Goal: Find specific page/section: Find specific page/section

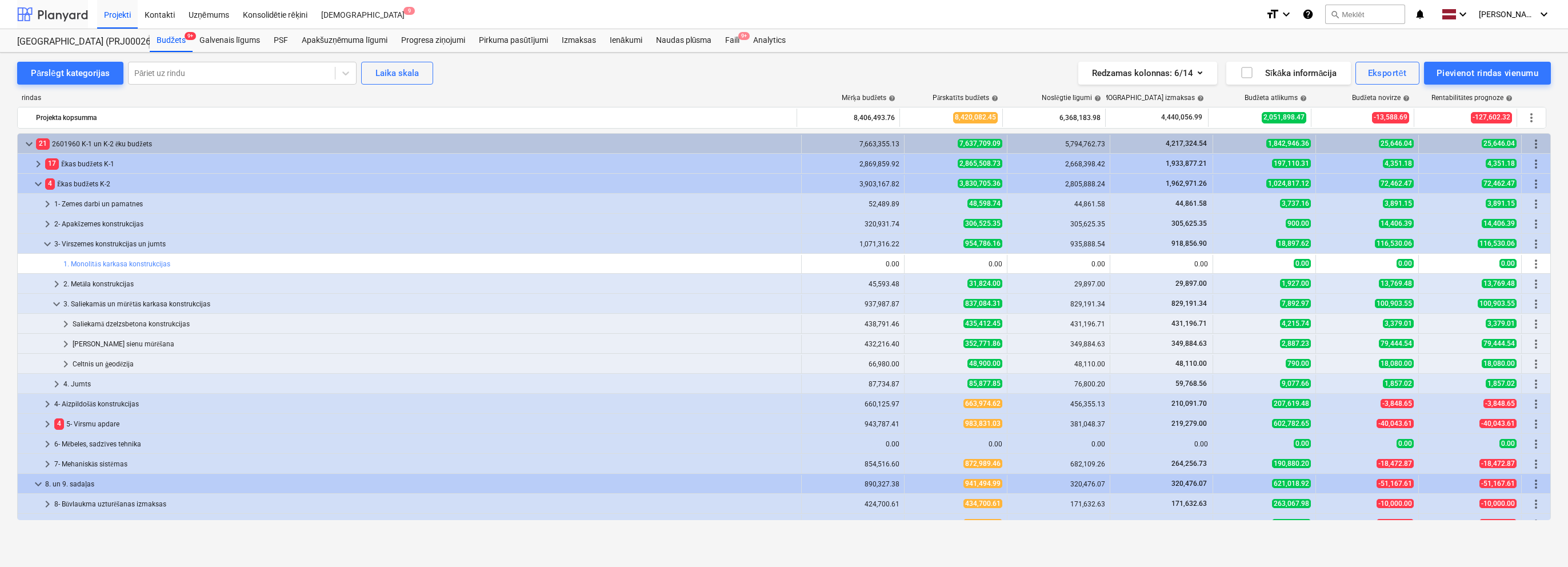
click at [67, 17] on div at bounding box center [52, 14] width 71 height 28
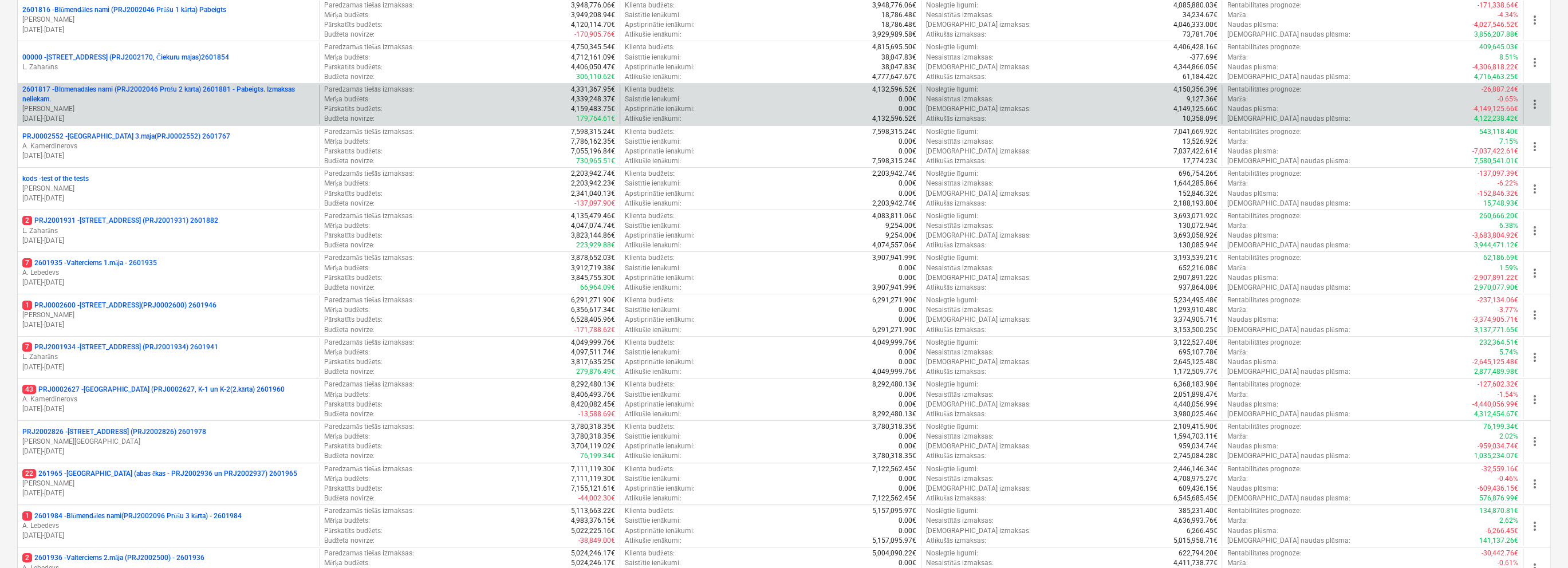
scroll to position [286, 0]
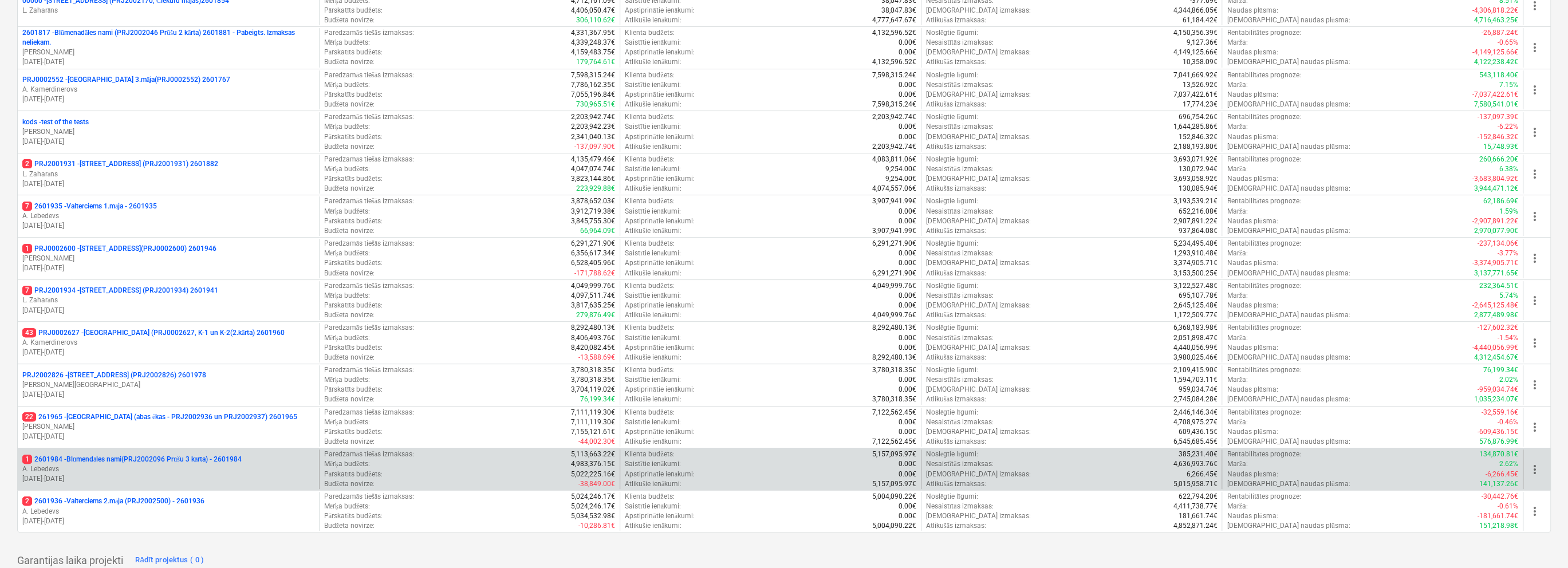
click at [251, 465] on p "A. Lebedevs" at bounding box center [168, 470] width 292 height 10
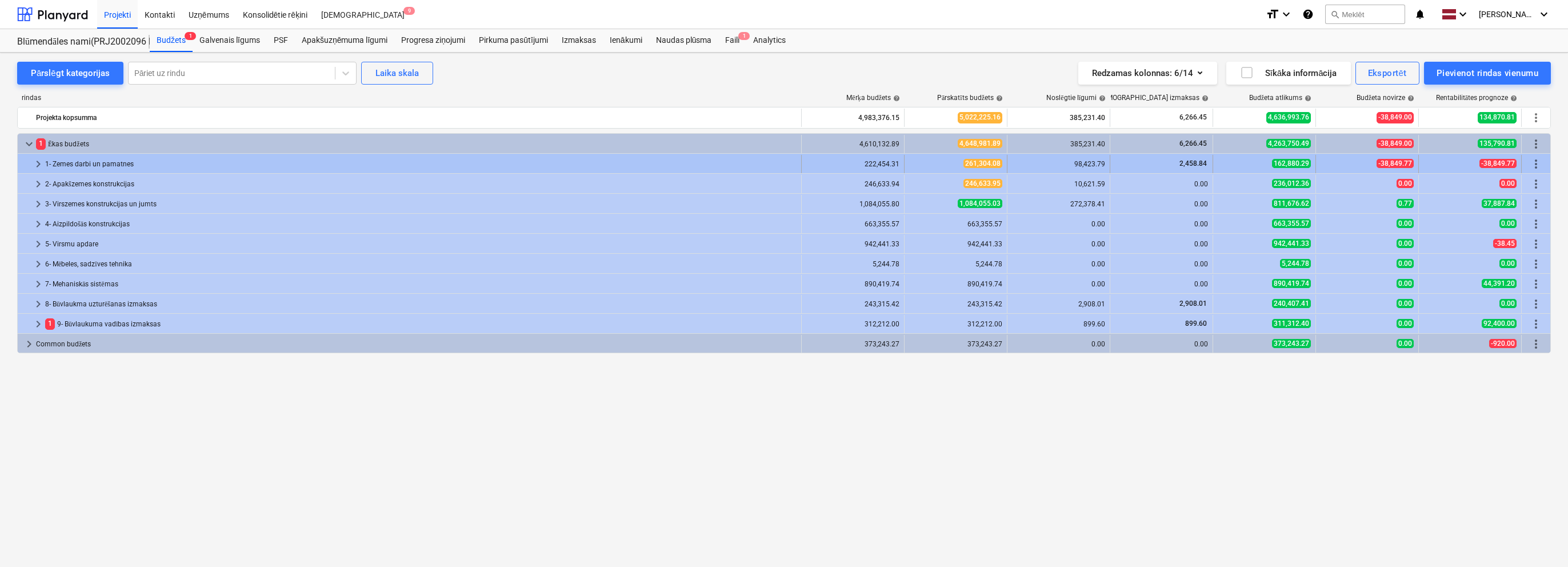
click at [32, 159] on span "keyboard_arrow_right" at bounding box center [38, 164] width 14 height 14
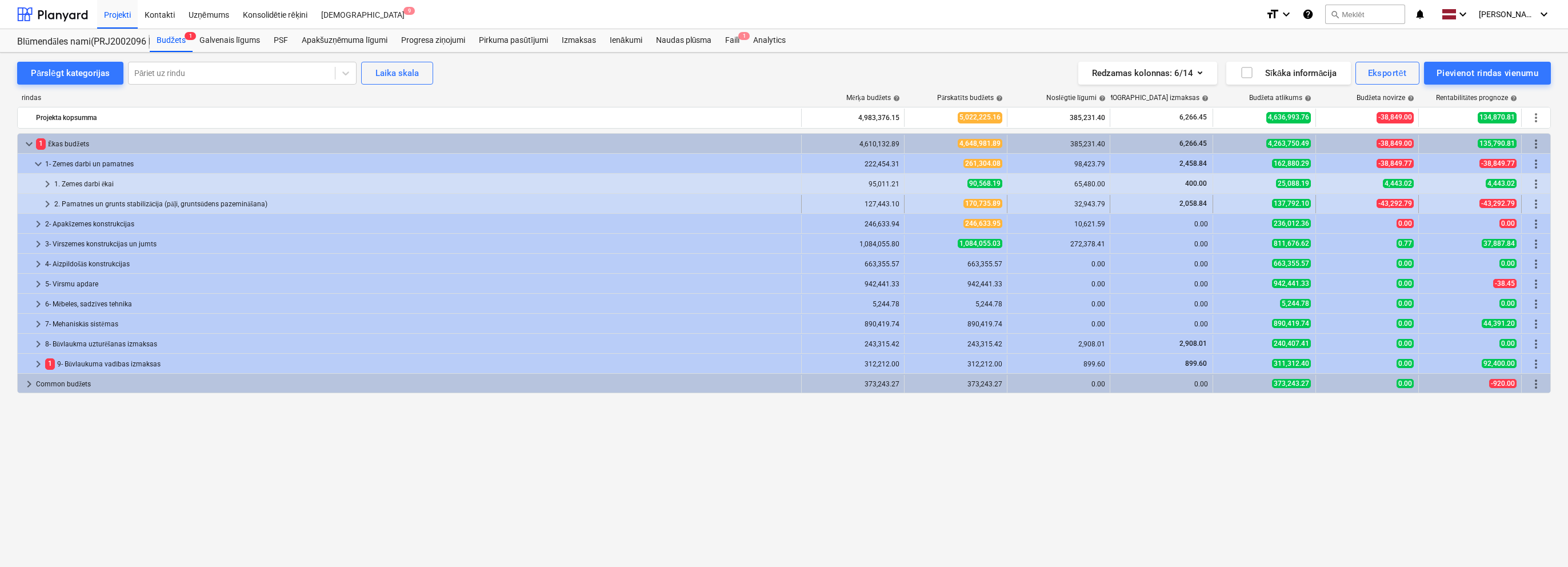
click at [51, 203] on span "keyboard_arrow_right" at bounding box center [47, 204] width 14 height 14
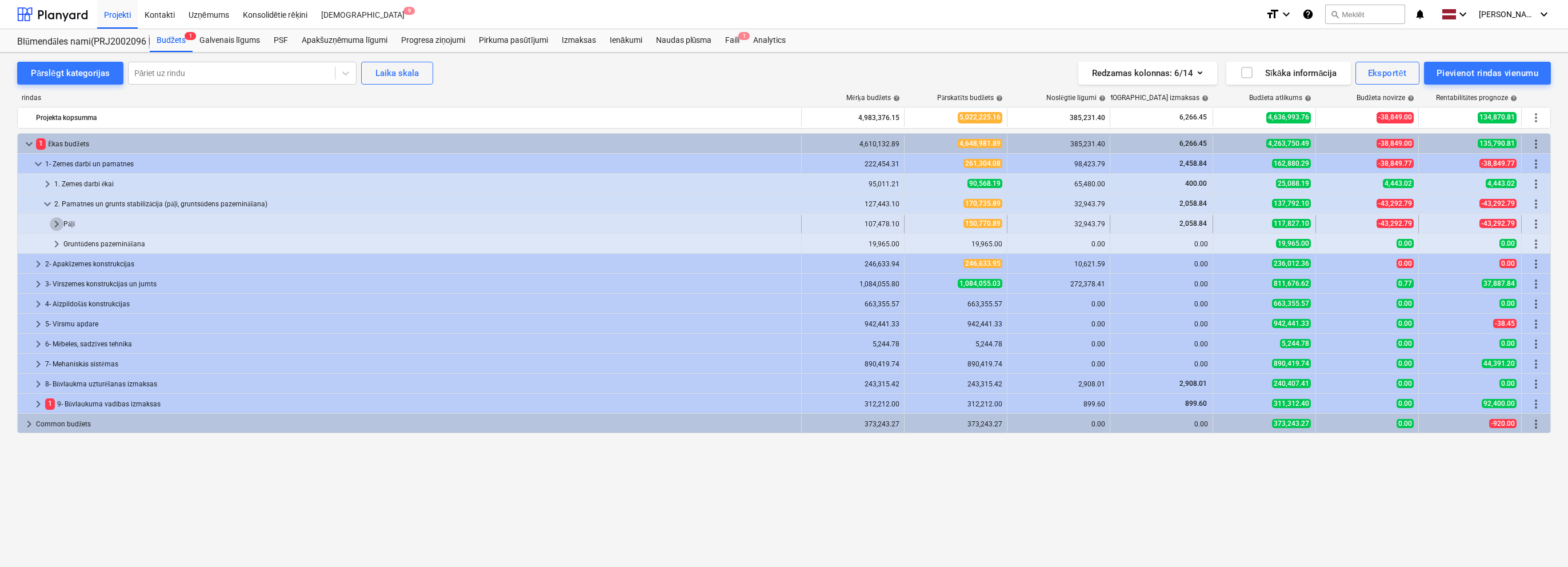
click at [57, 223] on span "keyboard_arrow_right" at bounding box center [56, 224] width 14 height 14
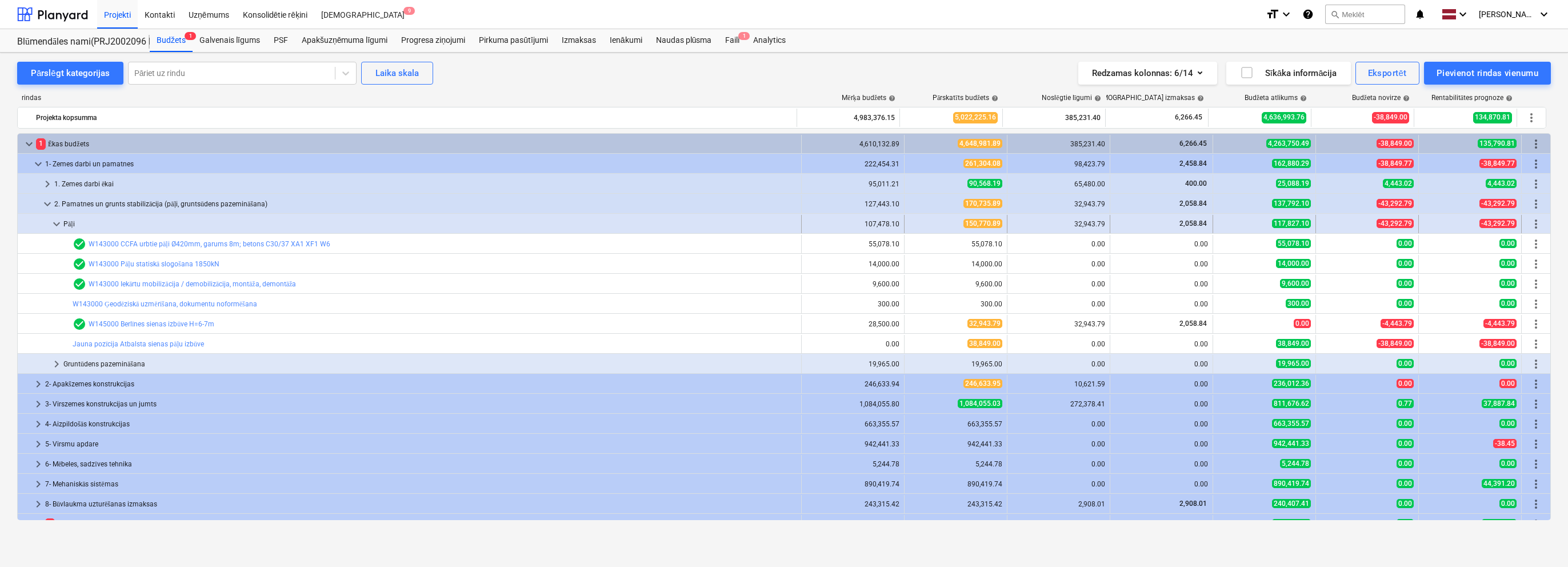
click at [59, 225] on span "keyboard_arrow_down" at bounding box center [56, 224] width 14 height 14
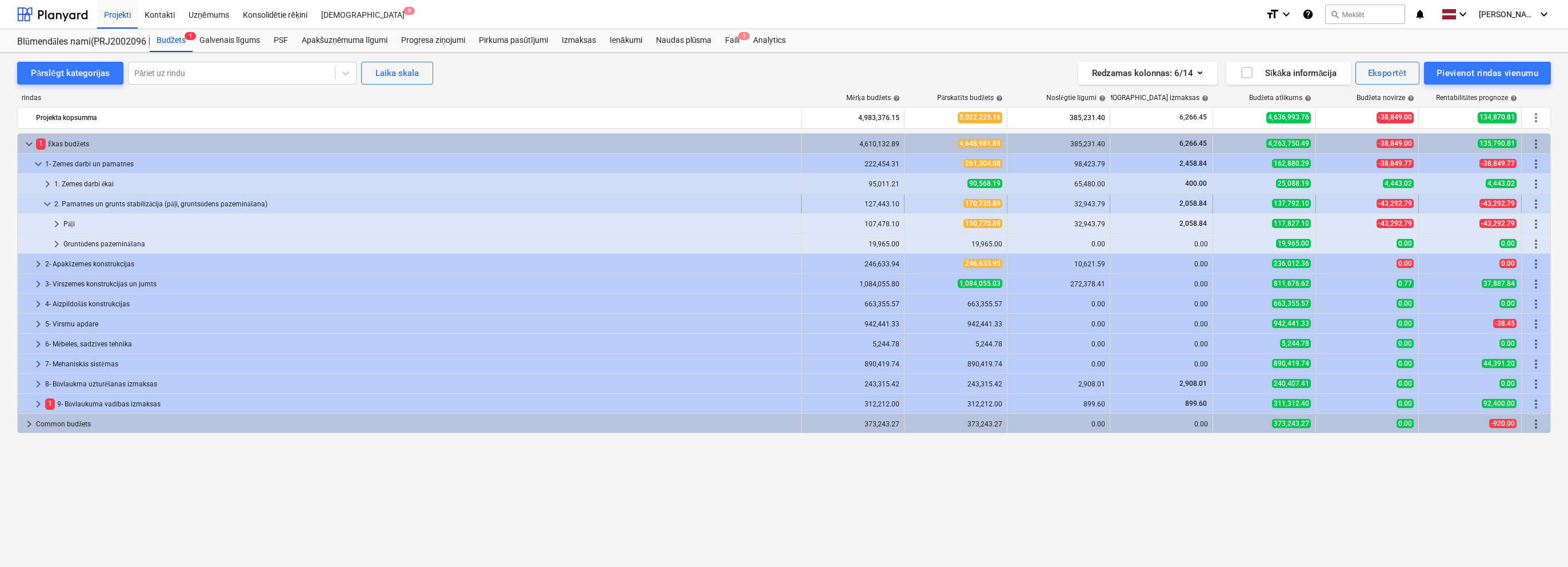
click at [48, 203] on span "keyboard_arrow_down" at bounding box center [47, 204] width 14 height 14
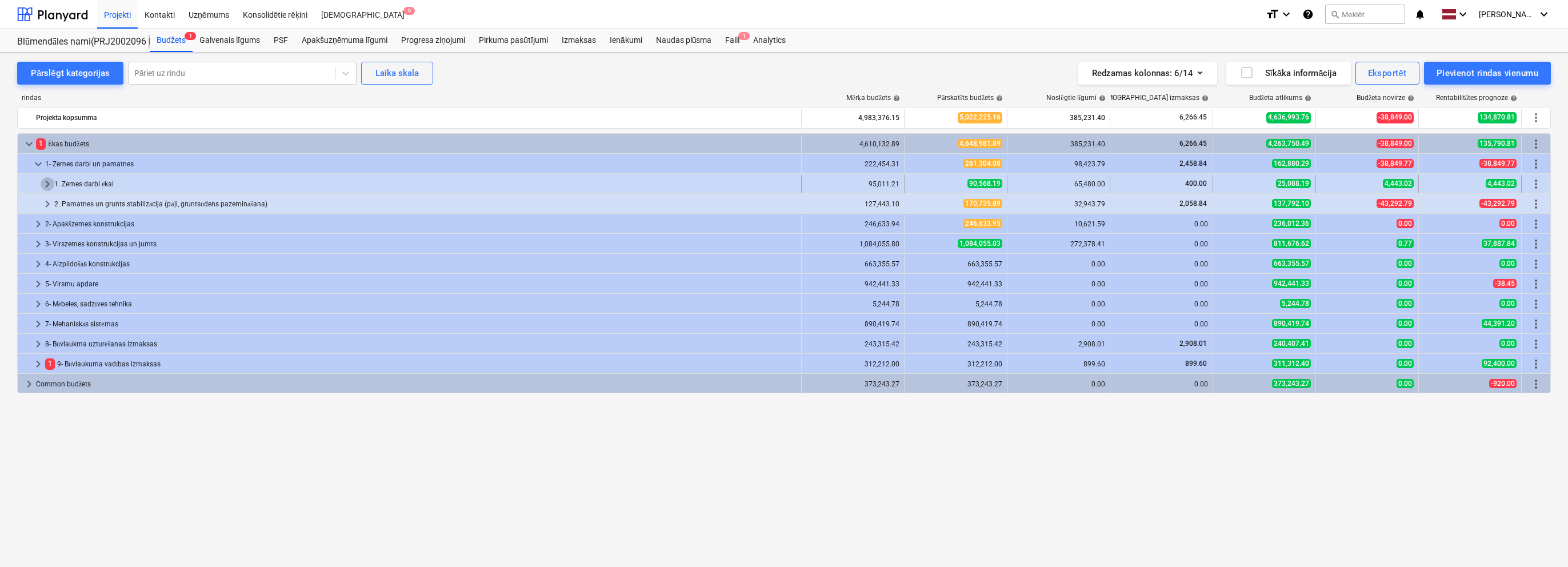
click at [44, 184] on span "keyboard_arrow_right" at bounding box center [47, 184] width 14 height 14
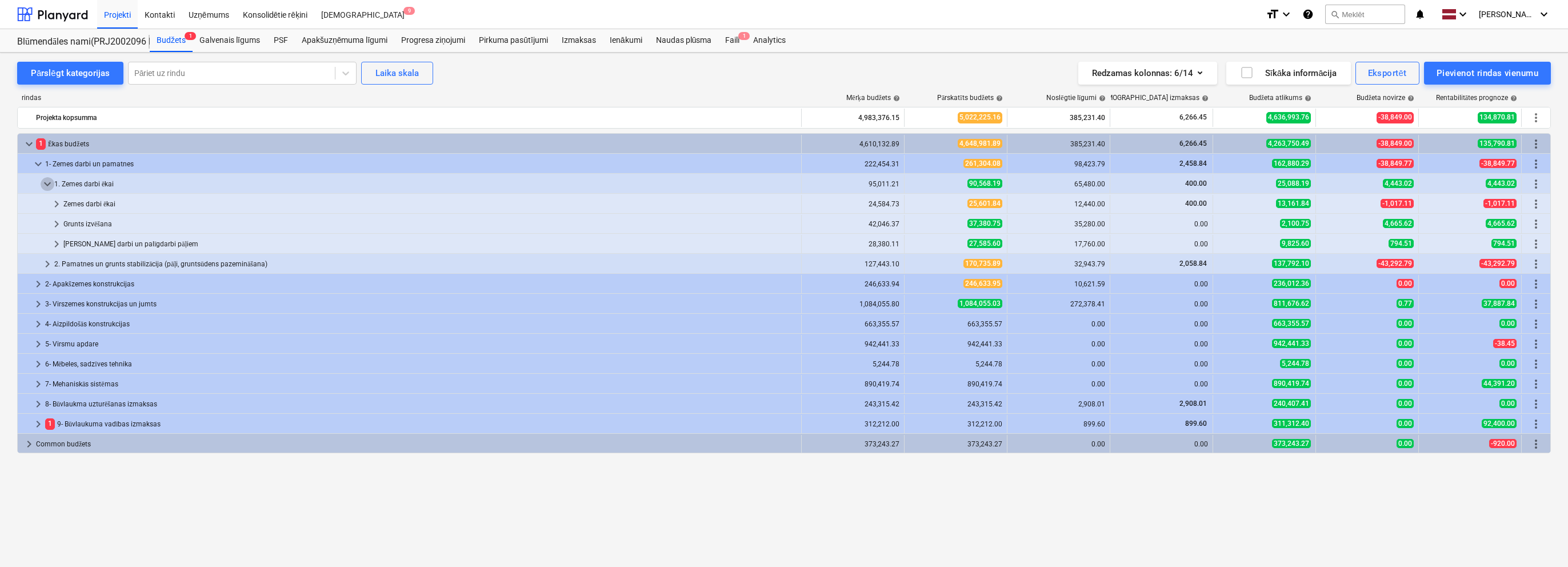
click at [44, 184] on span "keyboard_arrow_down" at bounding box center [47, 184] width 14 height 14
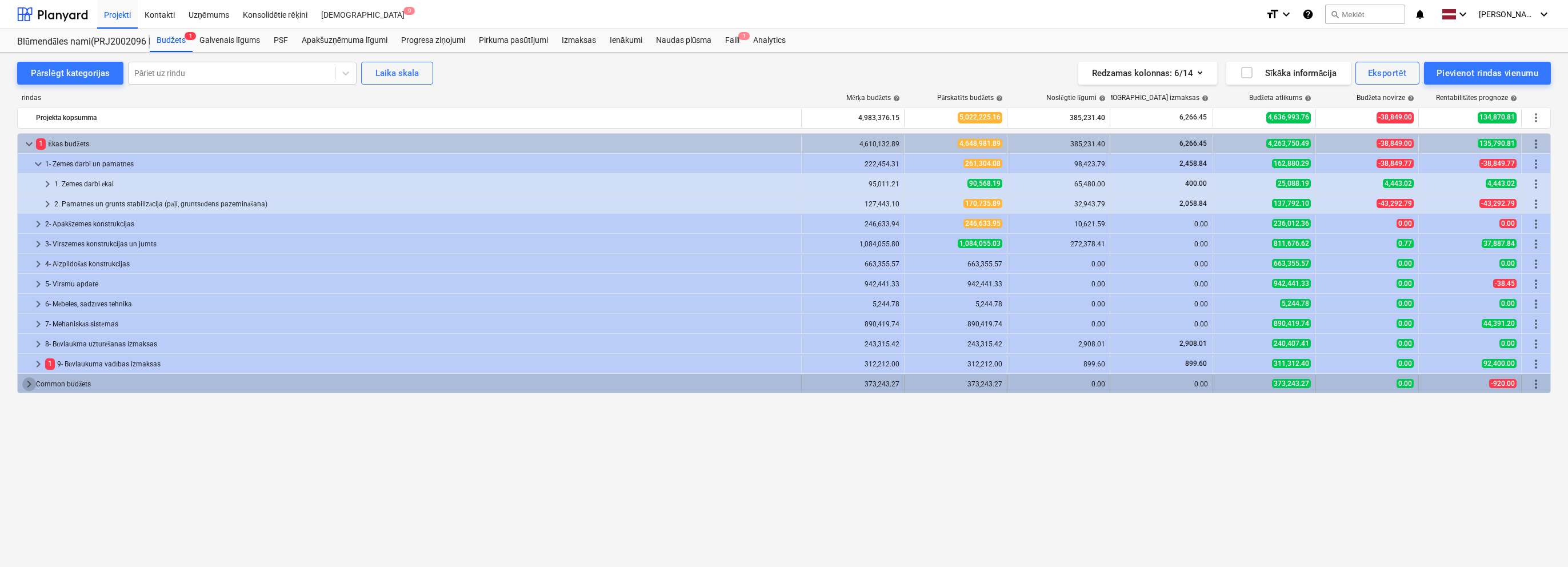
click at [27, 380] on span "keyboard_arrow_right" at bounding box center [29, 384] width 14 height 14
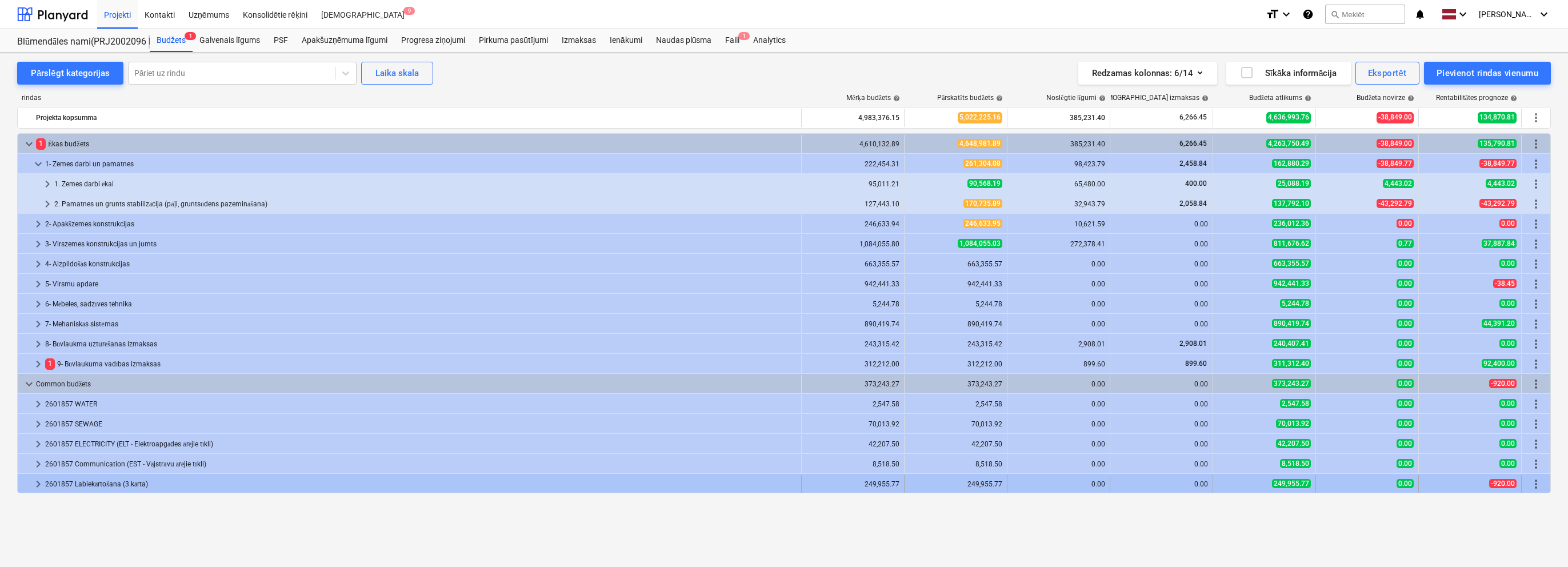
click at [37, 481] on span "keyboard_arrow_right" at bounding box center [38, 484] width 14 height 14
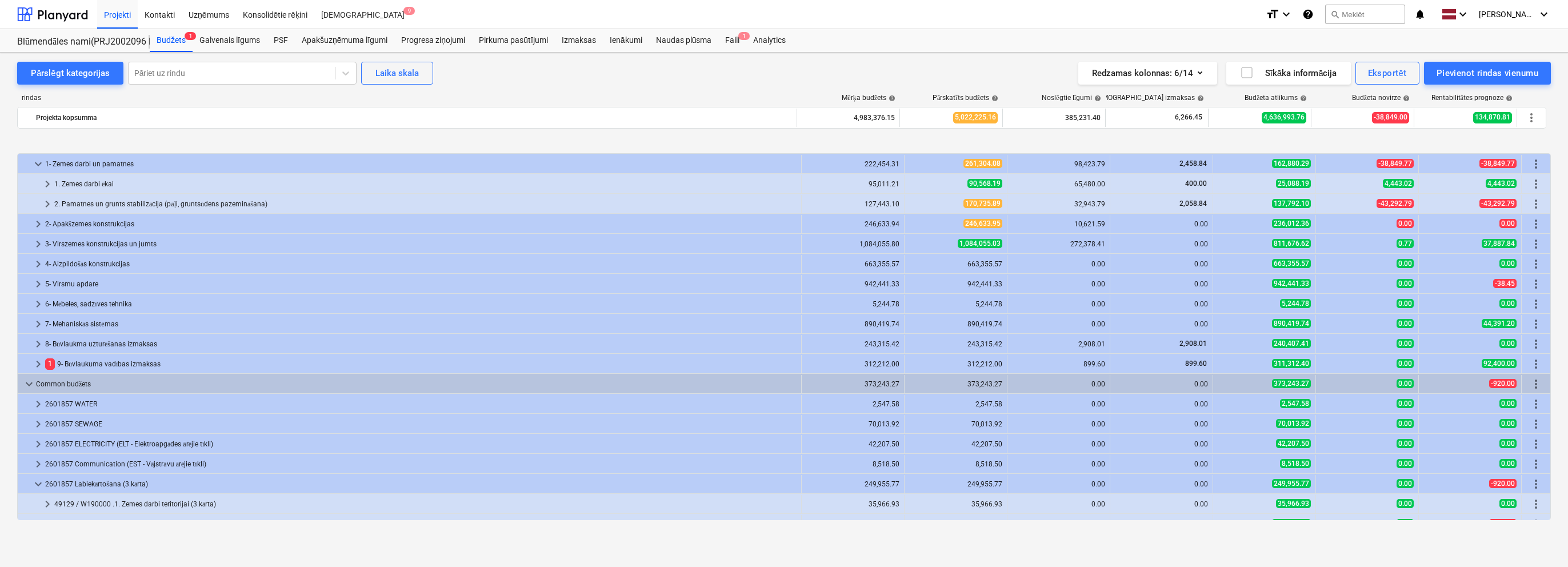
scroll to position [53, 0]
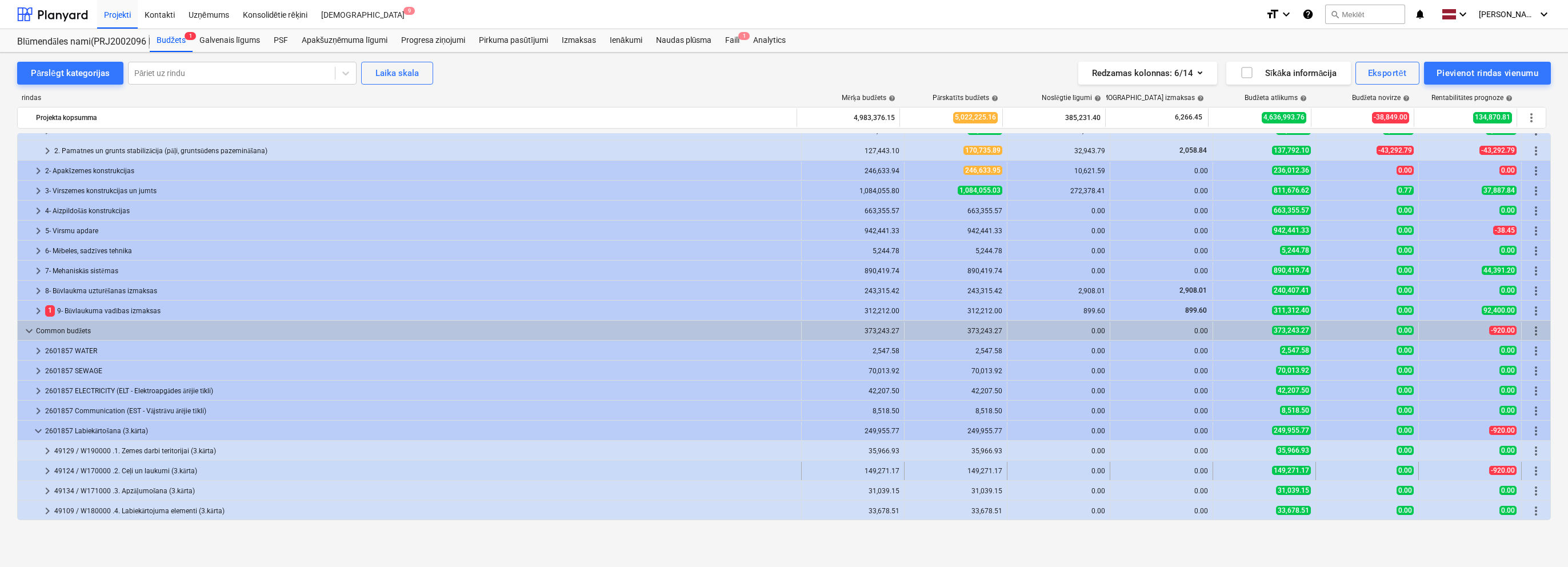
click at [54, 467] on span "keyboard_arrow_right" at bounding box center [47, 471] width 14 height 14
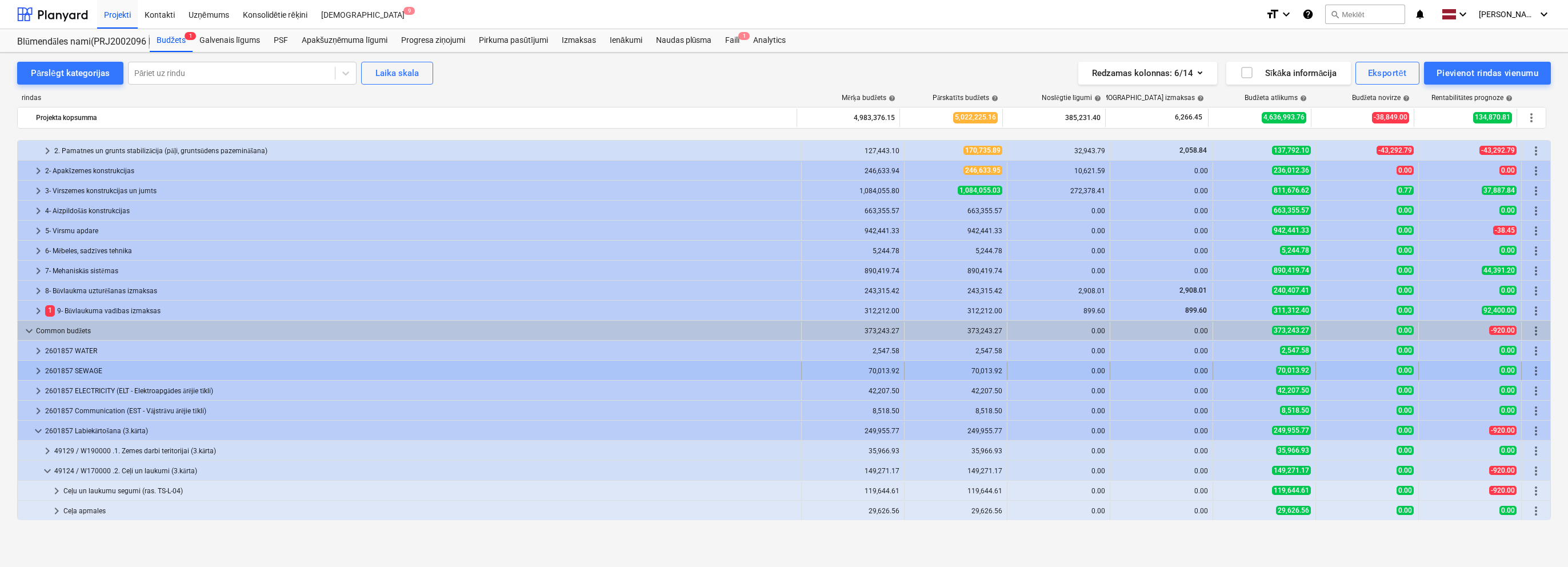
scroll to position [93, 0]
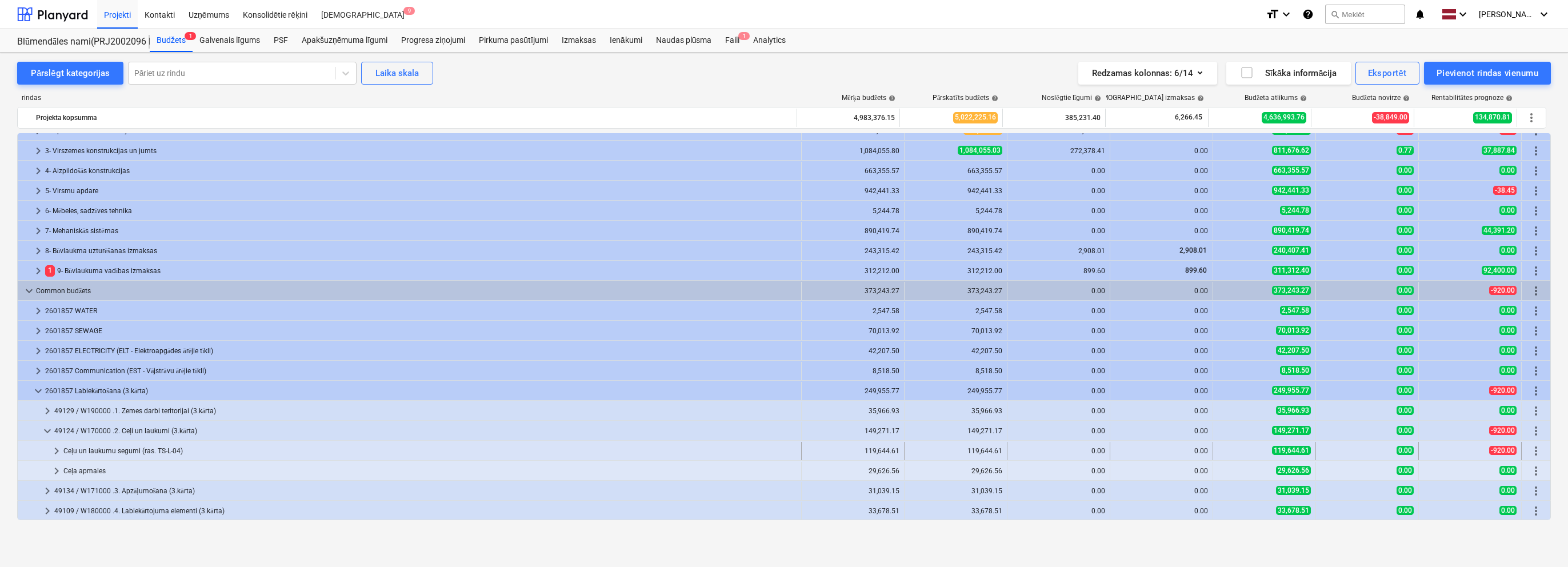
click at [61, 453] on span "keyboard_arrow_right" at bounding box center [56, 451] width 14 height 14
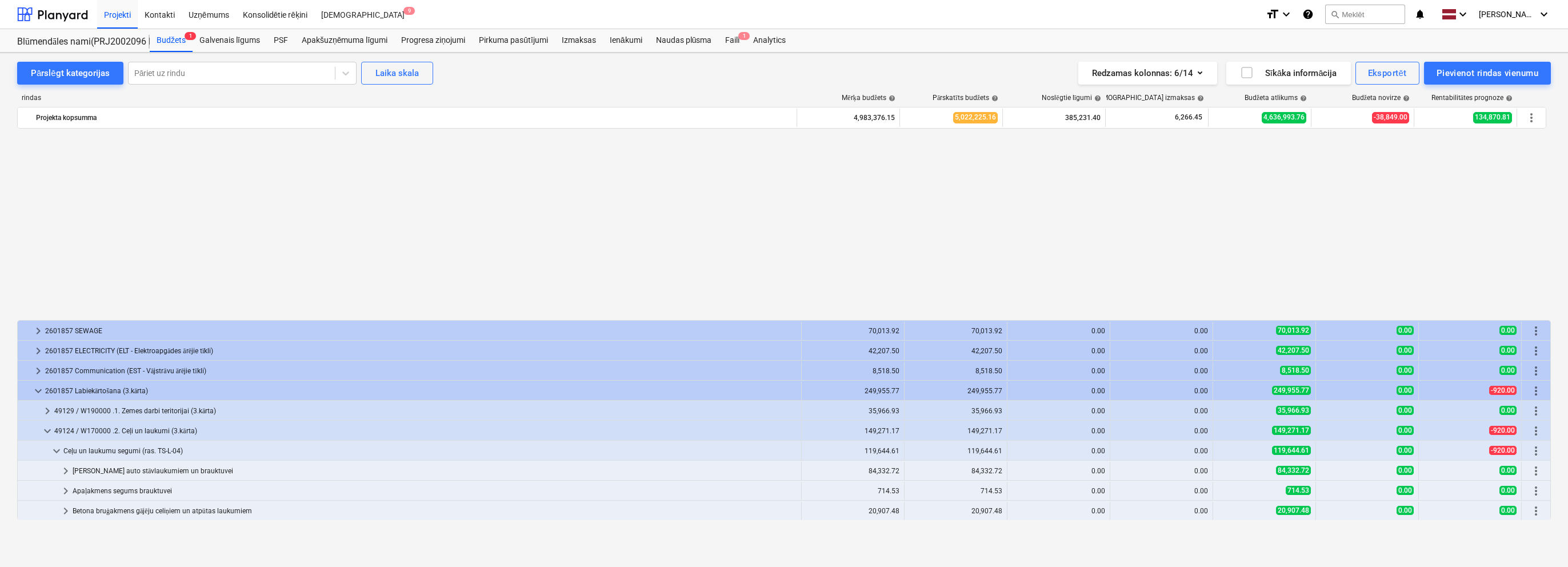
scroll to position [314, 0]
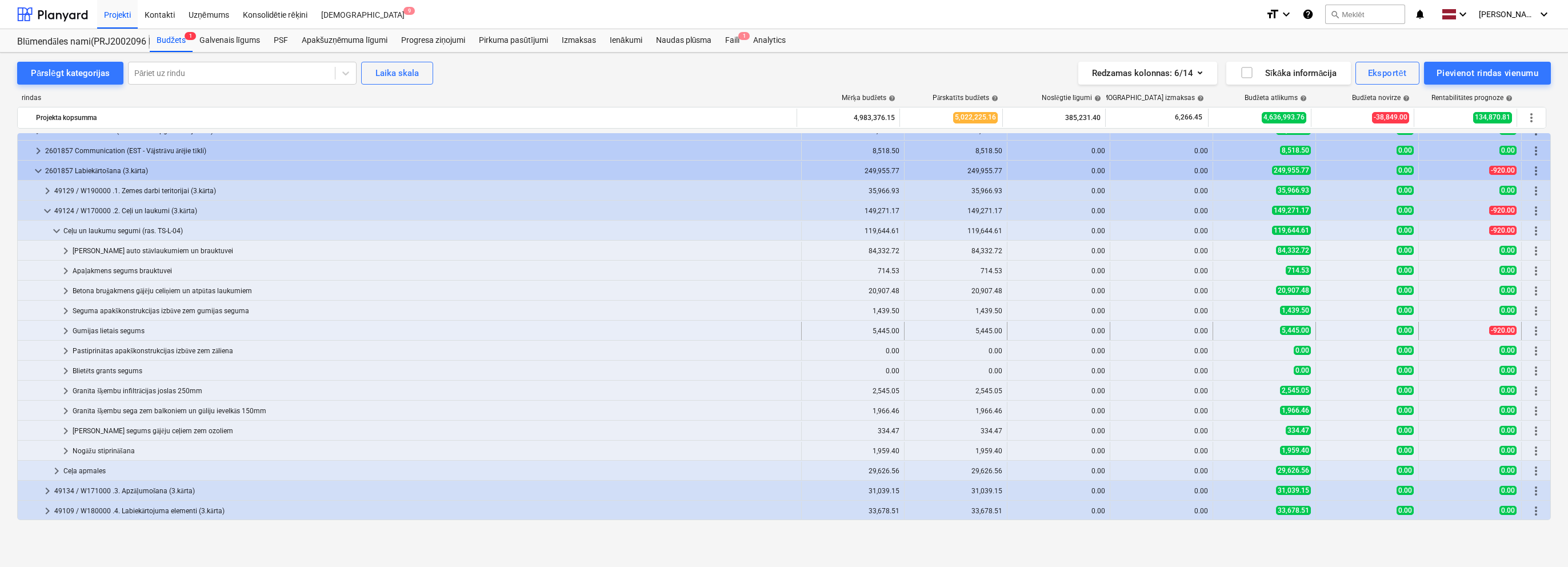
click at [66, 331] on span "keyboard_arrow_right" at bounding box center [66, 331] width 14 height 14
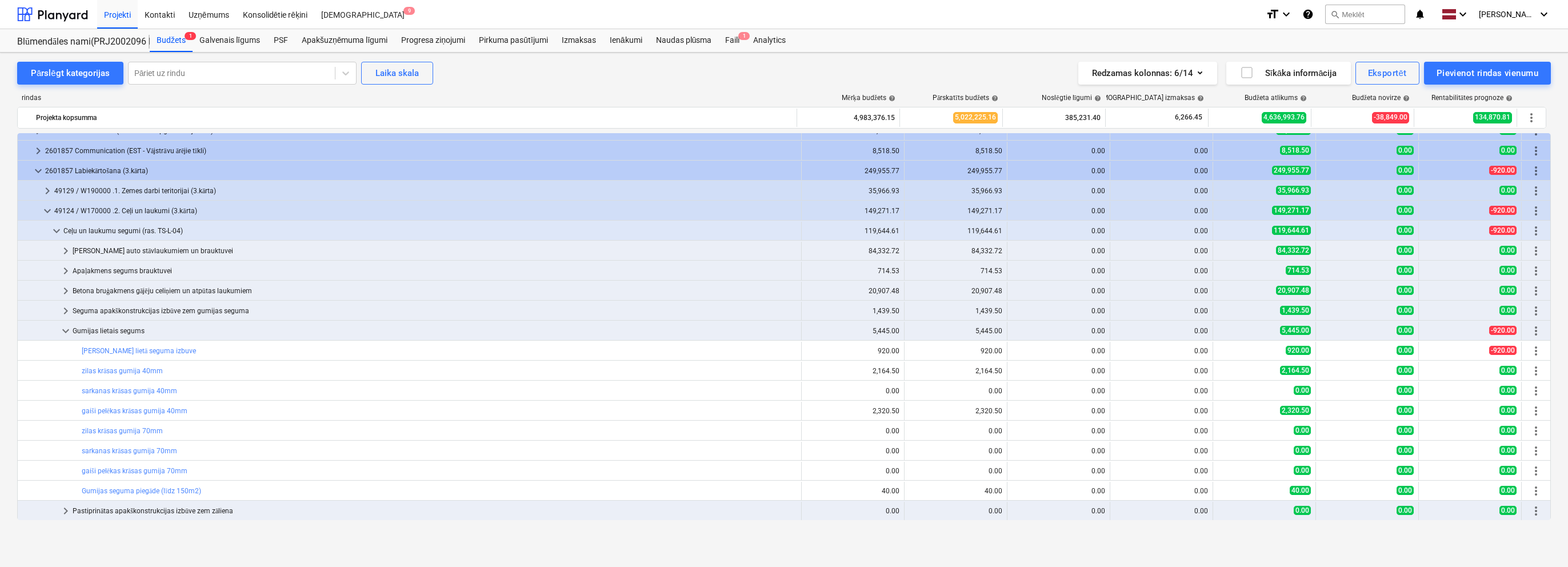
click at [66, 331] on span "keyboard_arrow_down" at bounding box center [66, 331] width 14 height 14
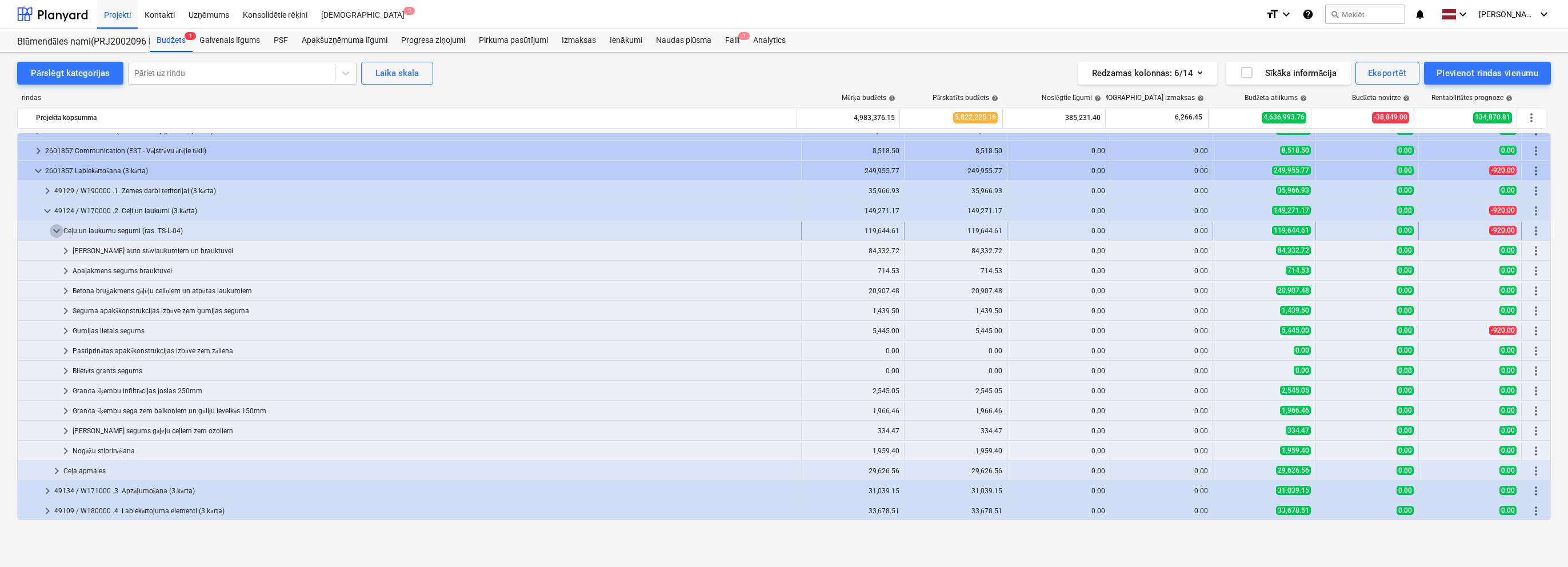
click at [62, 234] on span "keyboard_arrow_down" at bounding box center [56, 231] width 14 height 14
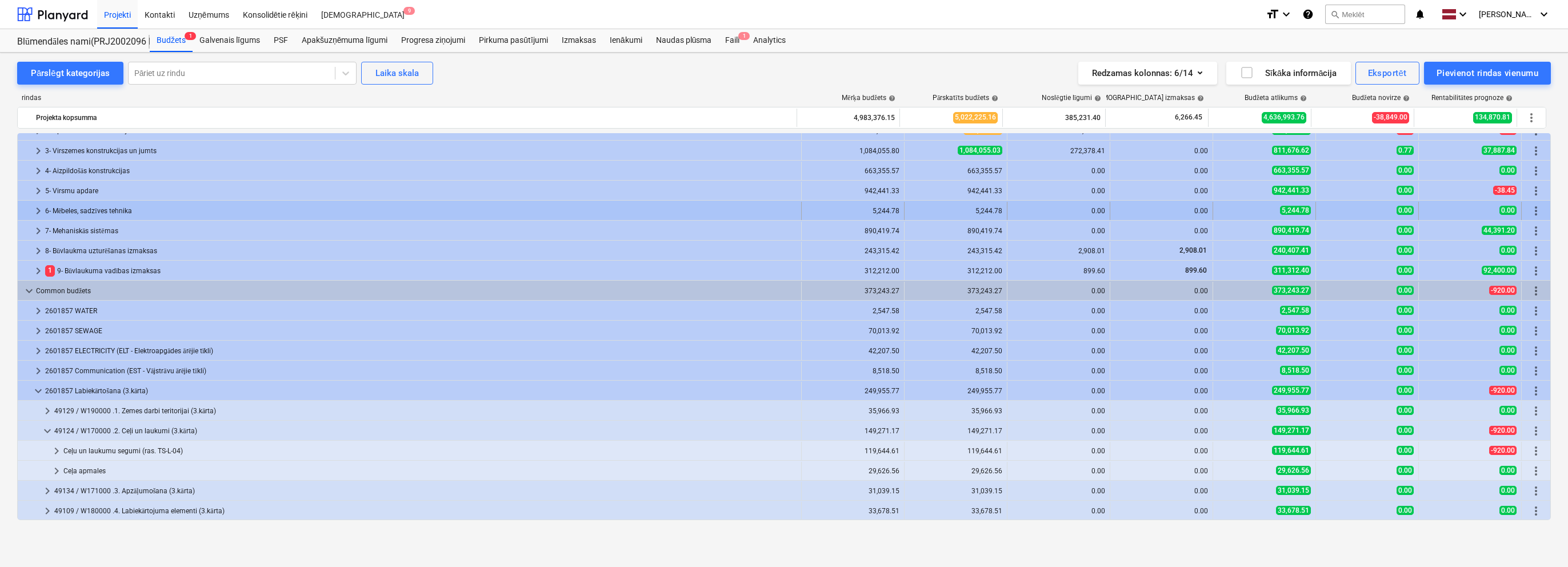
scroll to position [93, 0]
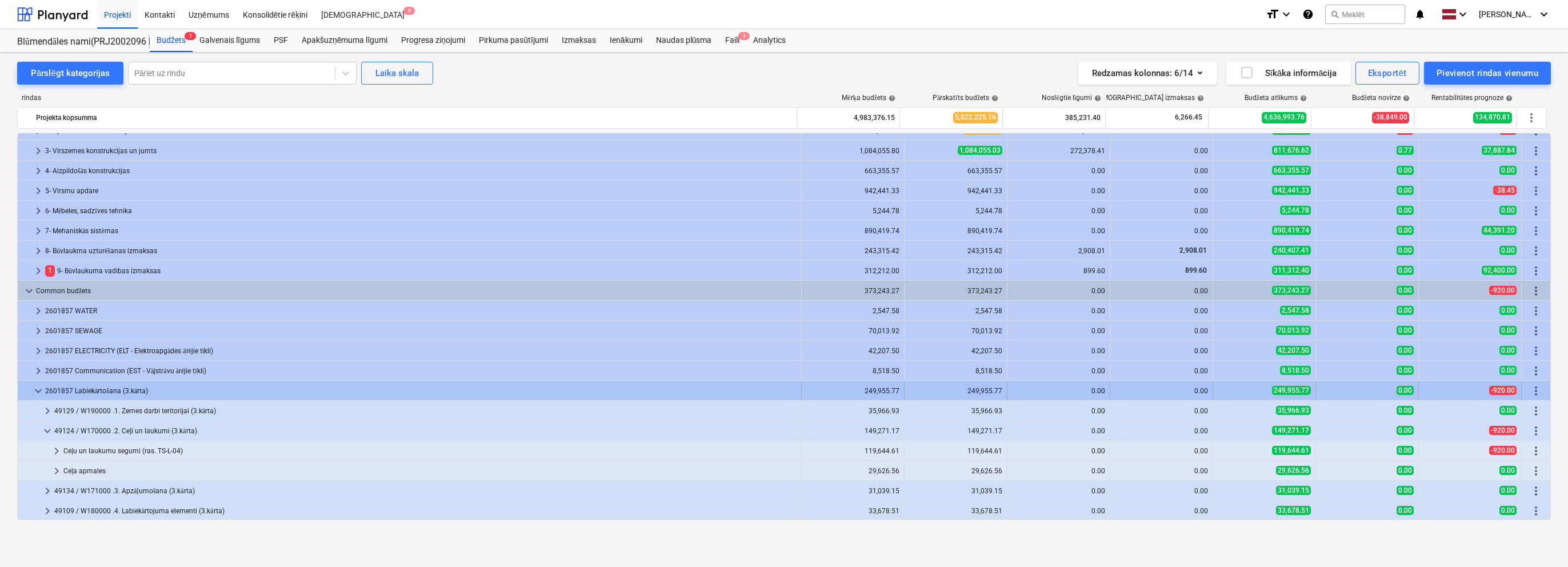
click at [40, 388] on span "keyboard_arrow_down" at bounding box center [38, 391] width 14 height 14
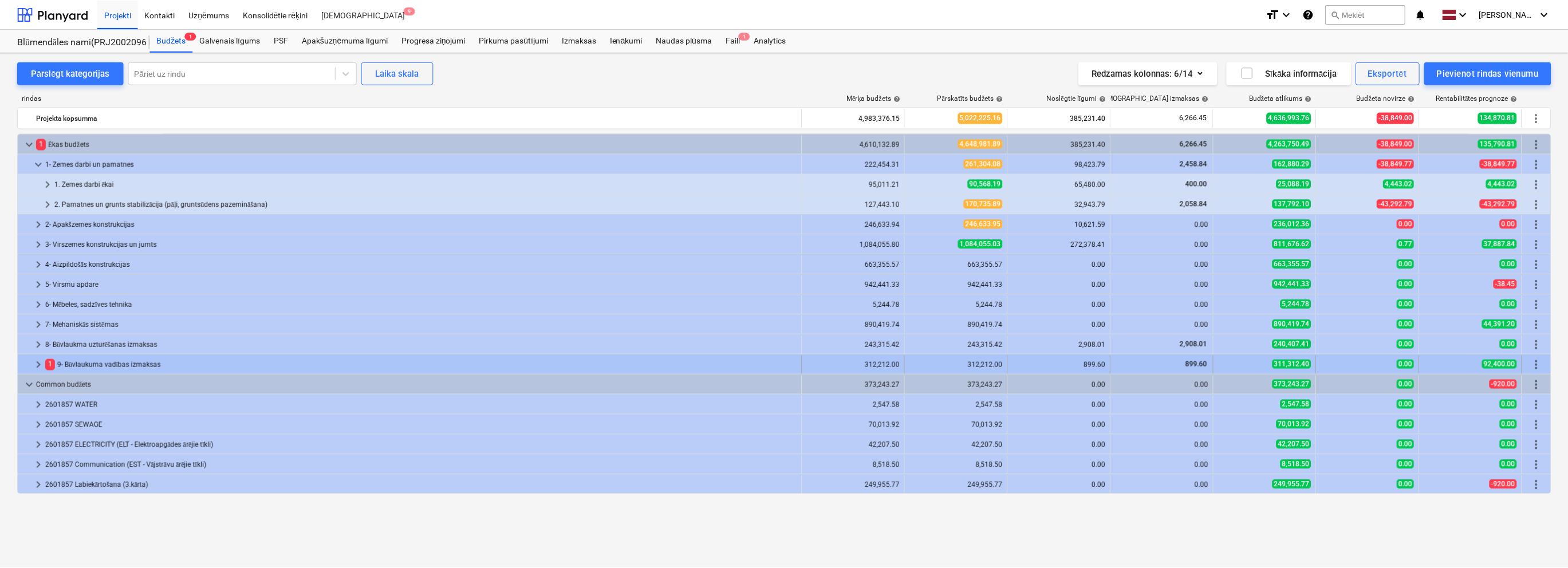
scroll to position [0, 0]
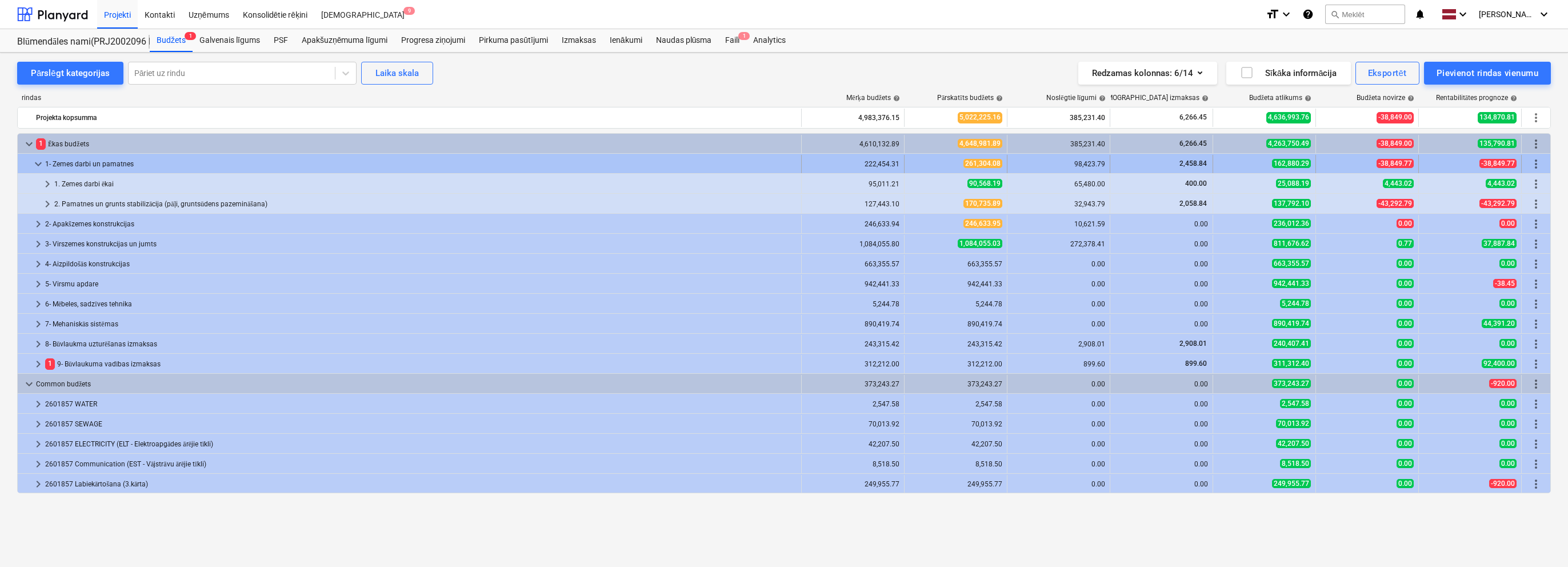
click at [41, 161] on span "keyboard_arrow_down" at bounding box center [38, 164] width 14 height 14
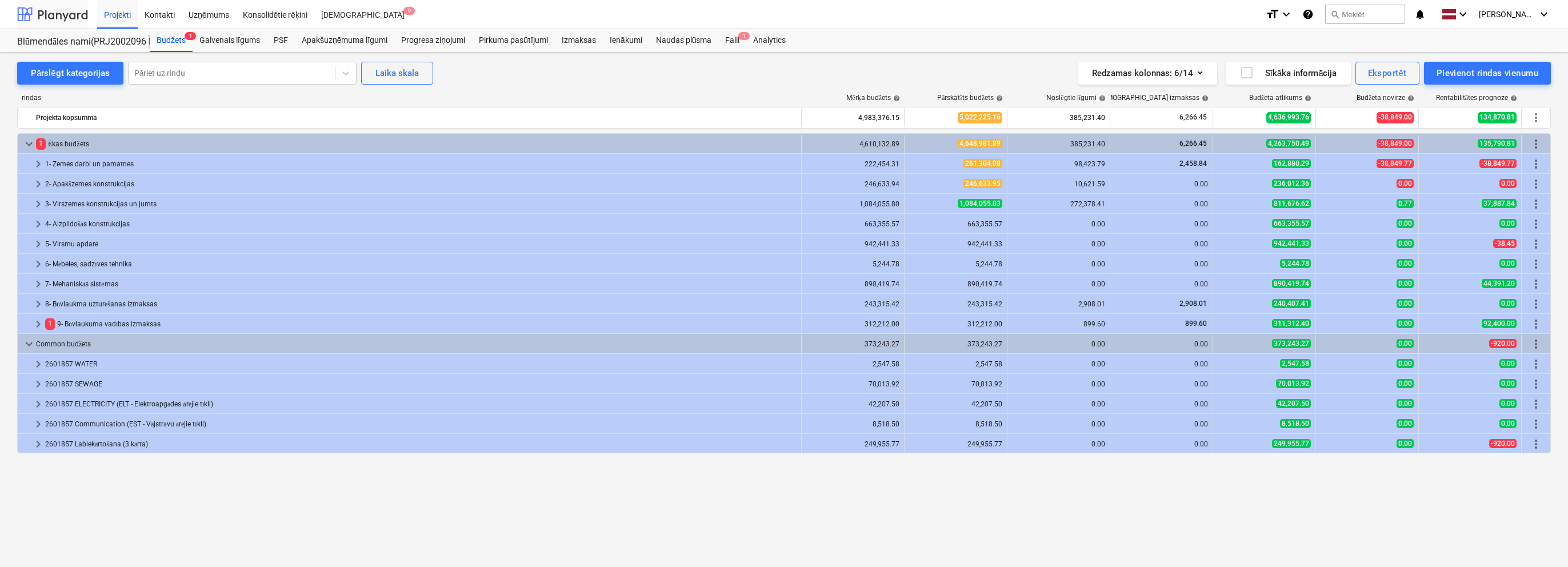
click at [51, 22] on div at bounding box center [52, 14] width 71 height 28
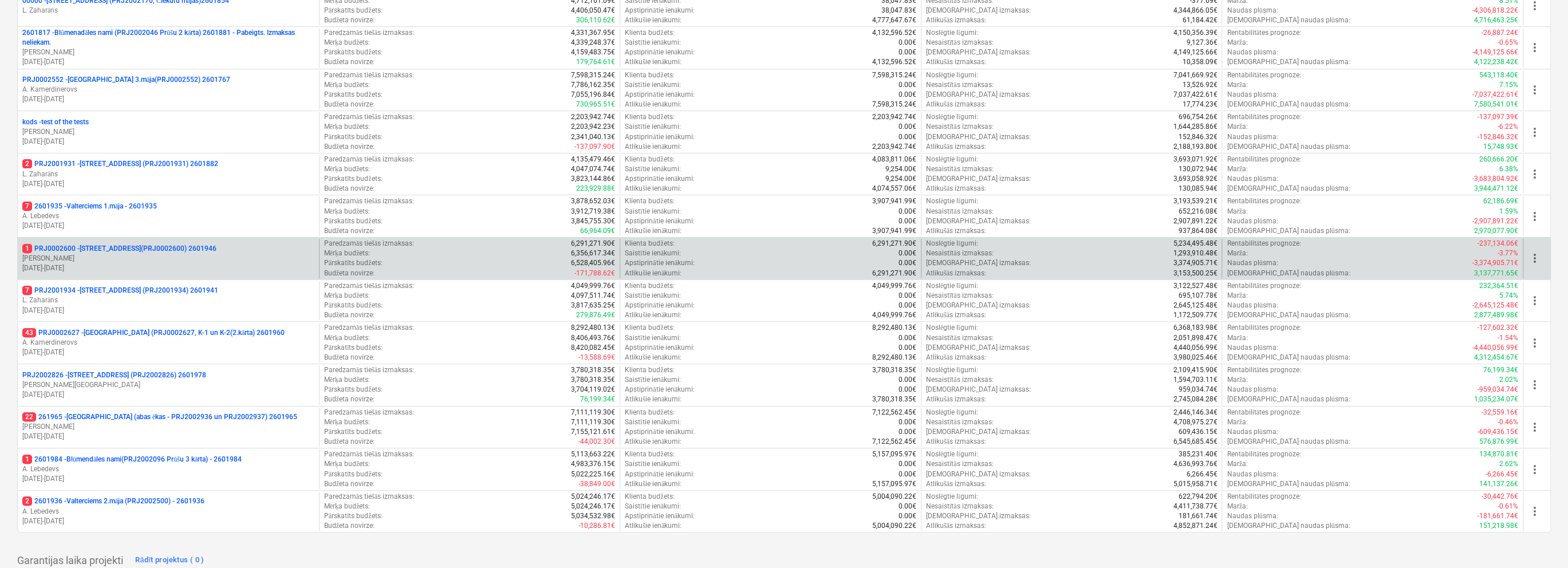
scroll to position [340, 0]
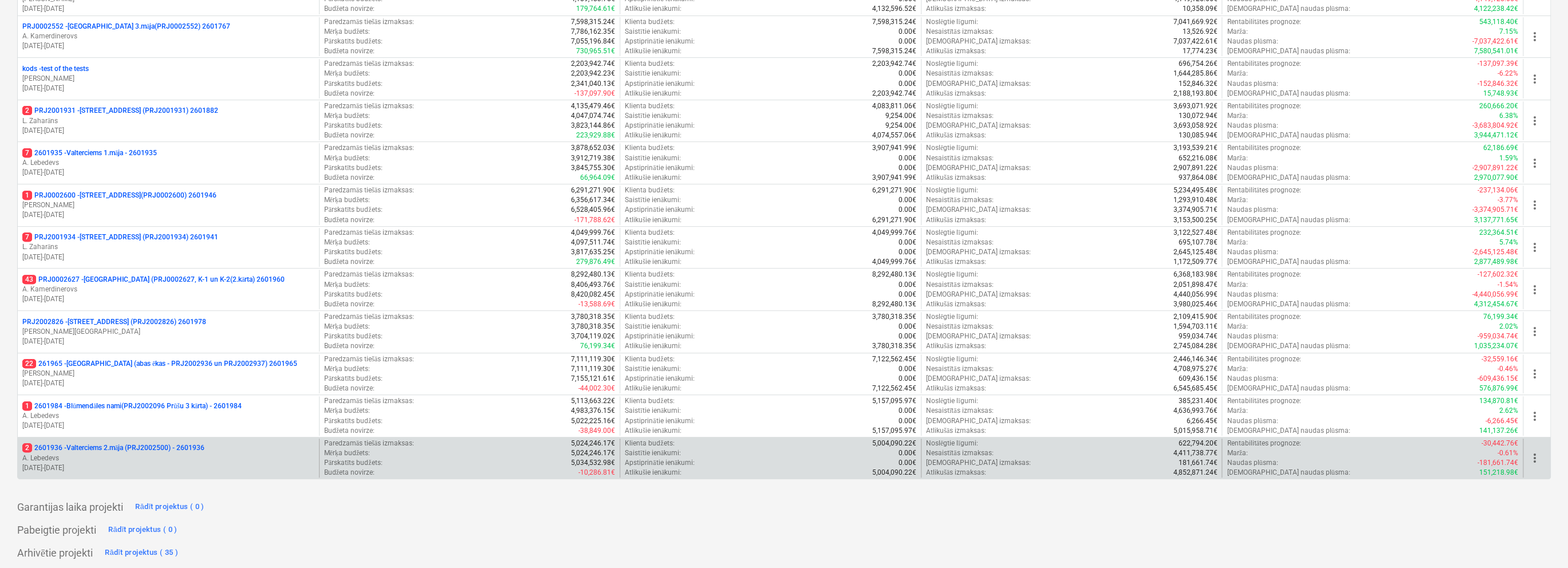
click at [275, 458] on p "A. Lebedevs" at bounding box center [168, 459] width 292 height 10
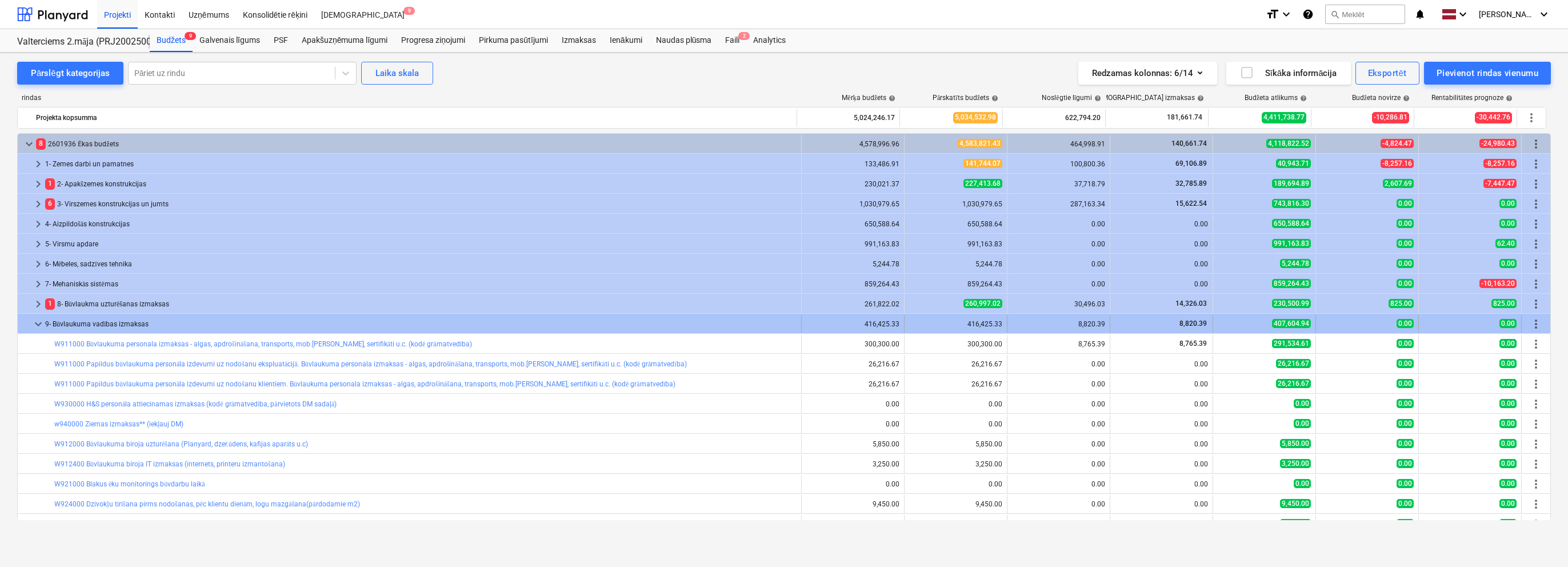
click at [40, 324] on span "keyboard_arrow_down" at bounding box center [38, 324] width 14 height 14
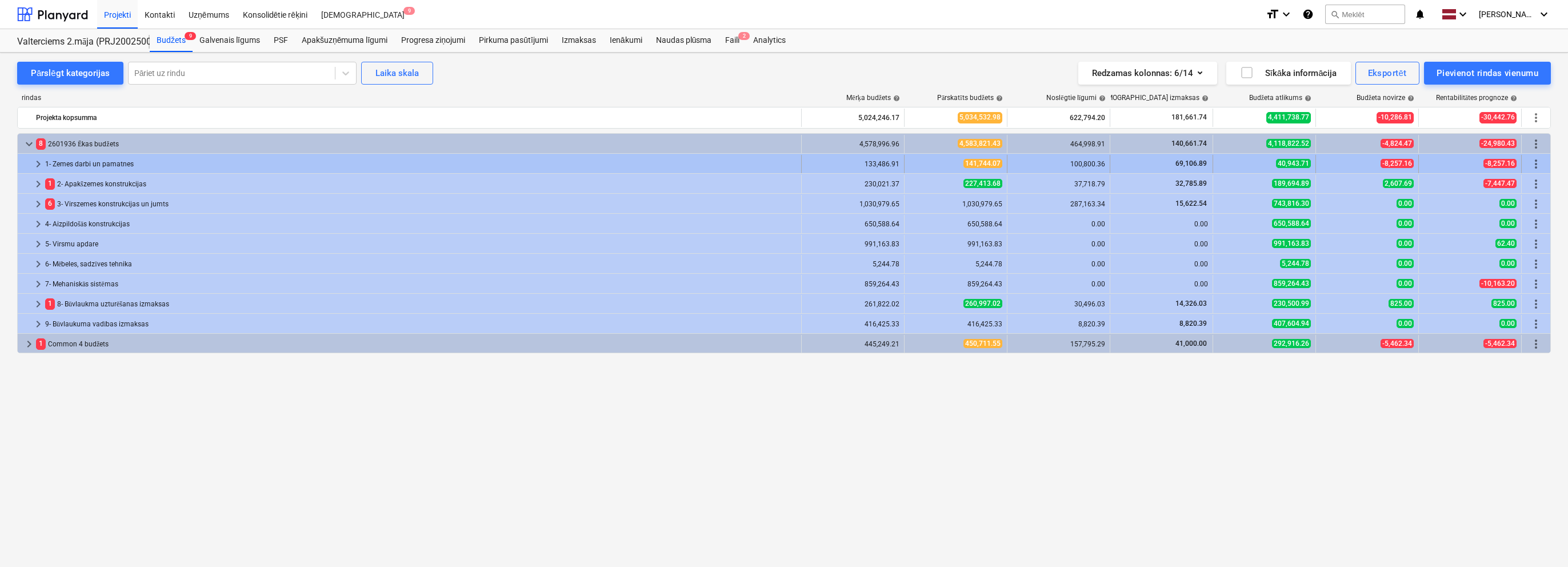
click at [37, 163] on span "keyboard_arrow_right" at bounding box center [38, 164] width 14 height 14
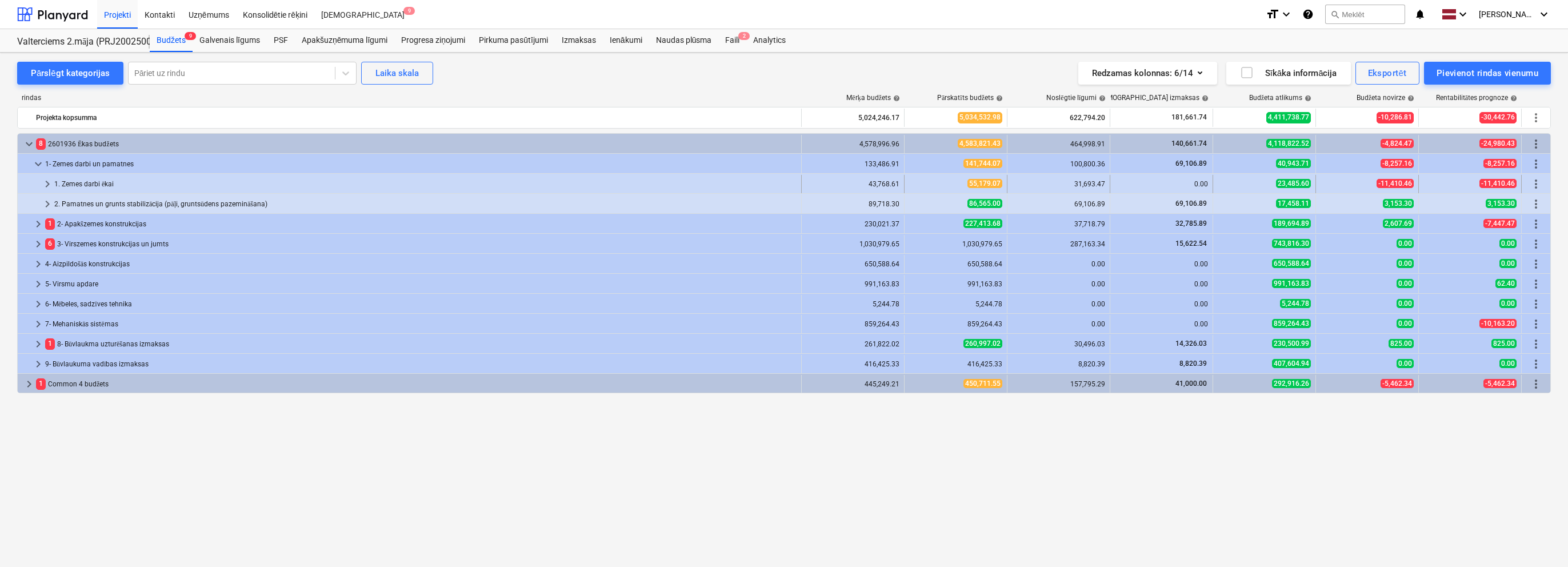
click at [45, 183] on span "keyboard_arrow_right" at bounding box center [47, 184] width 14 height 14
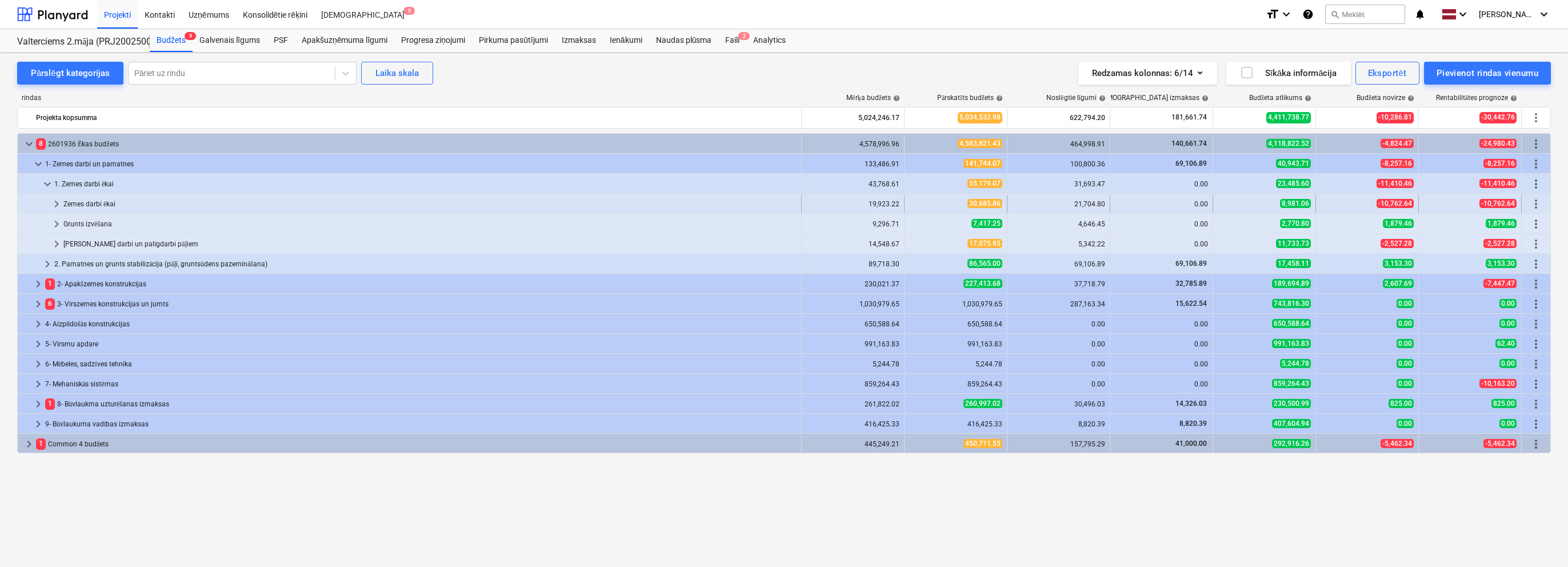
click at [52, 201] on span "keyboard_arrow_right" at bounding box center [56, 204] width 14 height 14
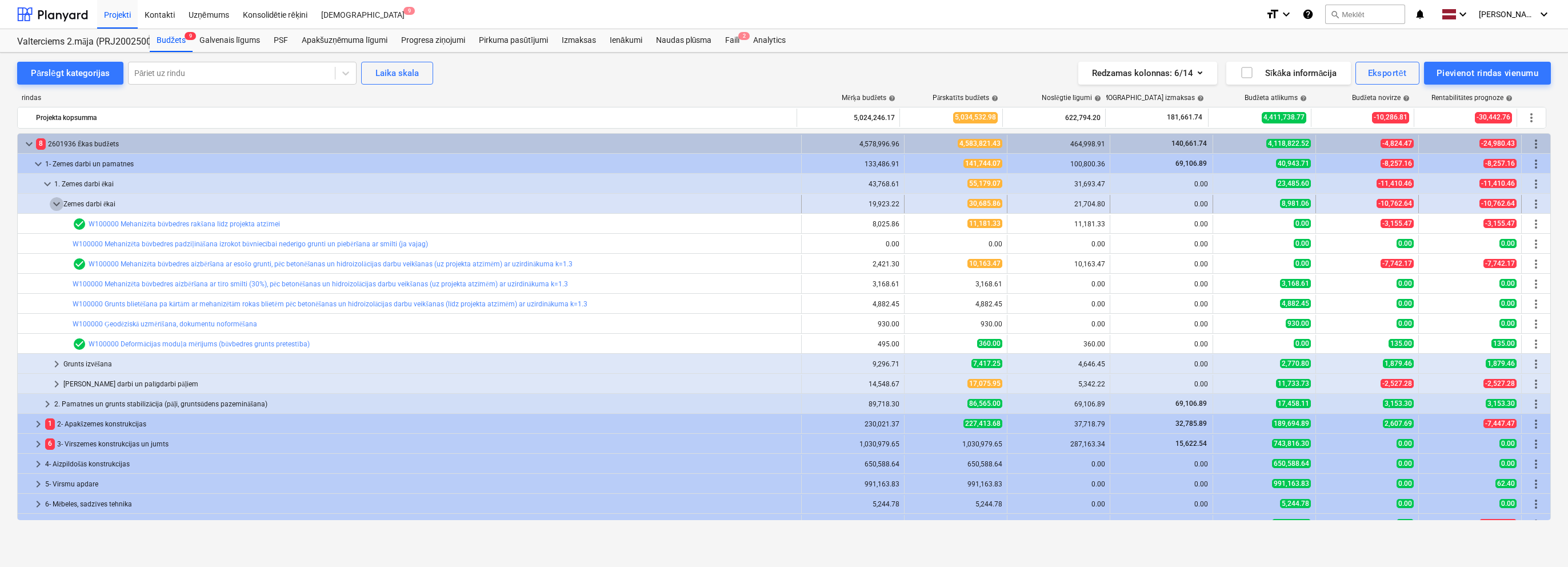
click at [61, 206] on span "keyboard_arrow_down" at bounding box center [56, 204] width 14 height 14
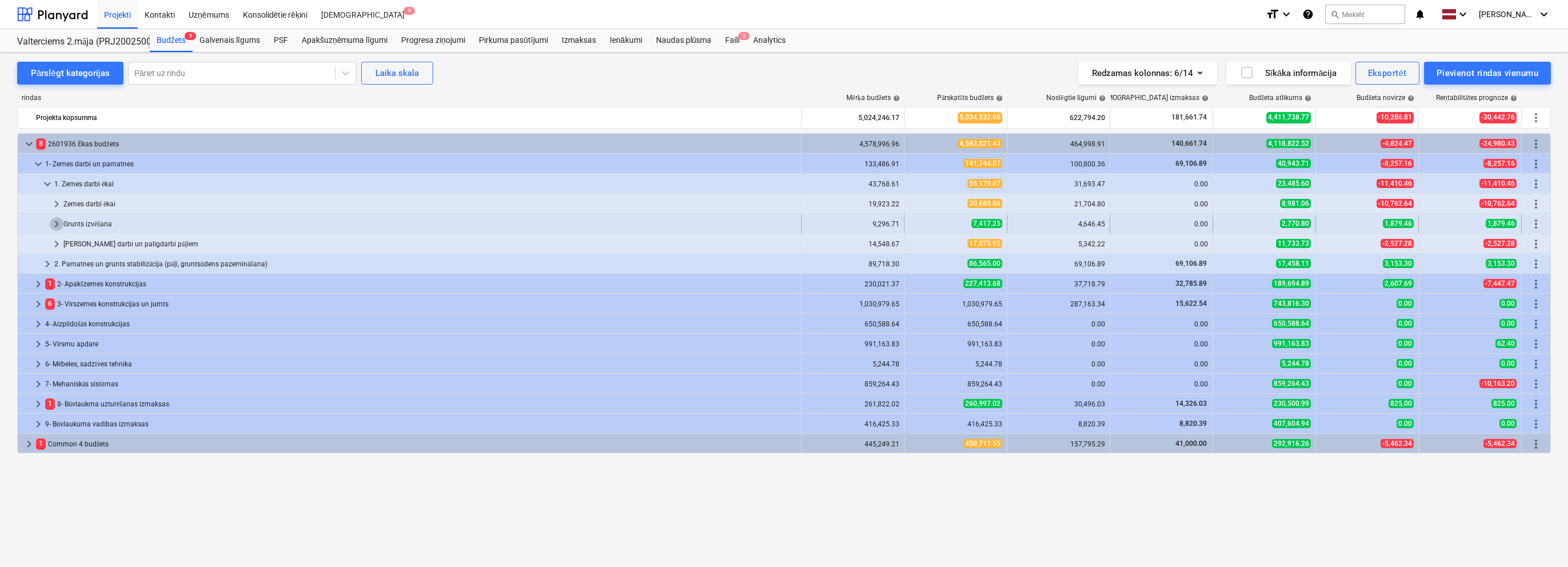
click at [57, 227] on span "keyboard_arrow_right" at bounding box center [56, 224] width 14 height 14
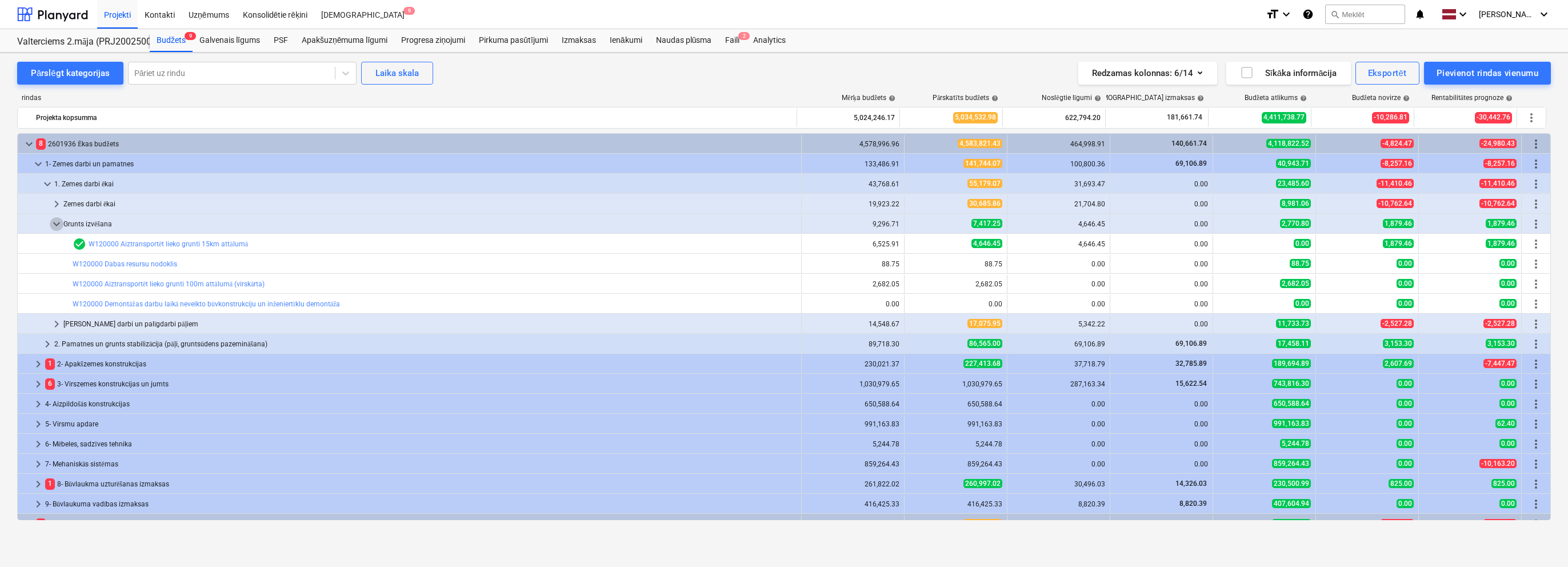
click at [57, 227] on span "keyboard_arrow_down" at bounding box center [56, 224] width 14 height 14
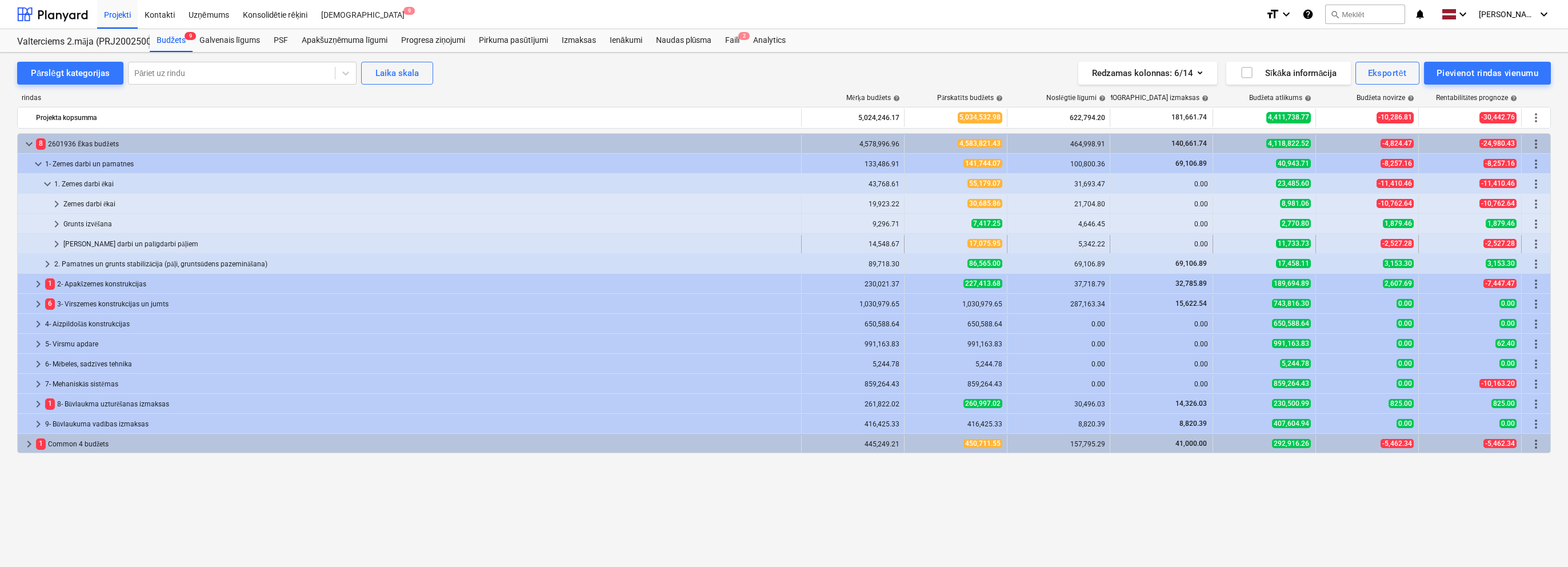
click at [56, 240] on span "keyboard_arrow_right" at bounding box center [56, 244] width 14 height 14
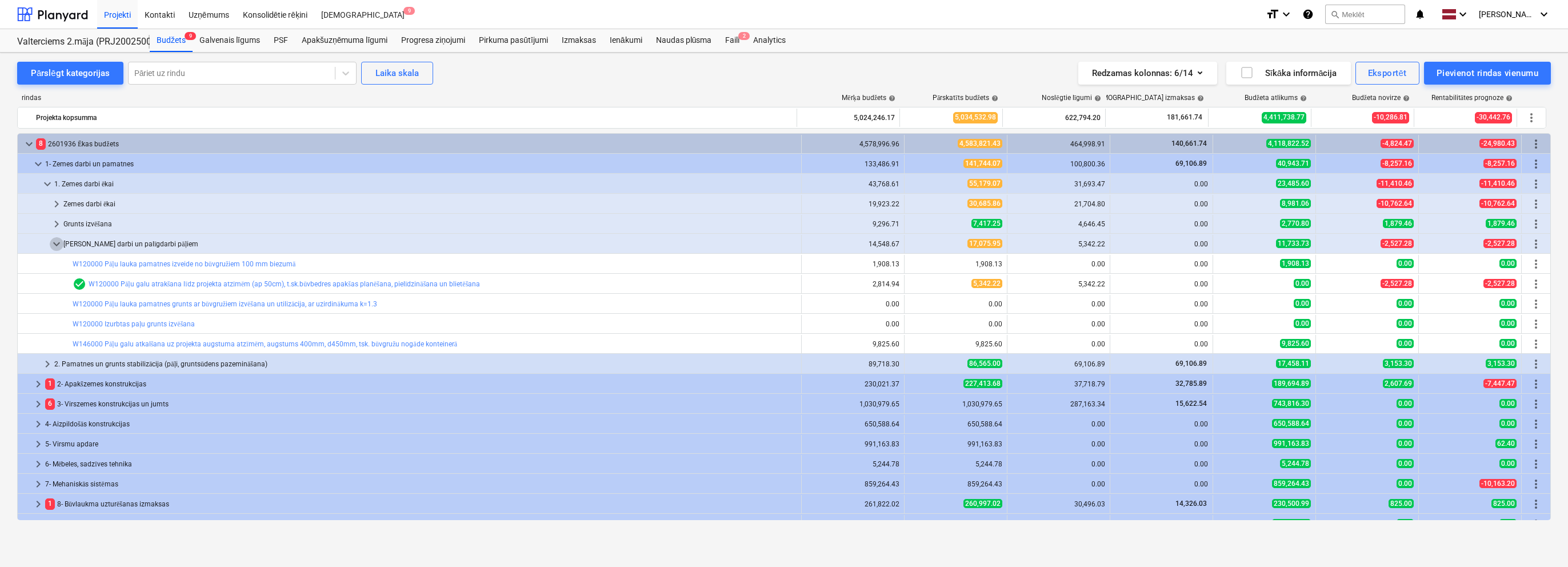
click at [56, 240] on span "keyboard_arrow_down" at bounding box center [56, 244] width 14 height 14
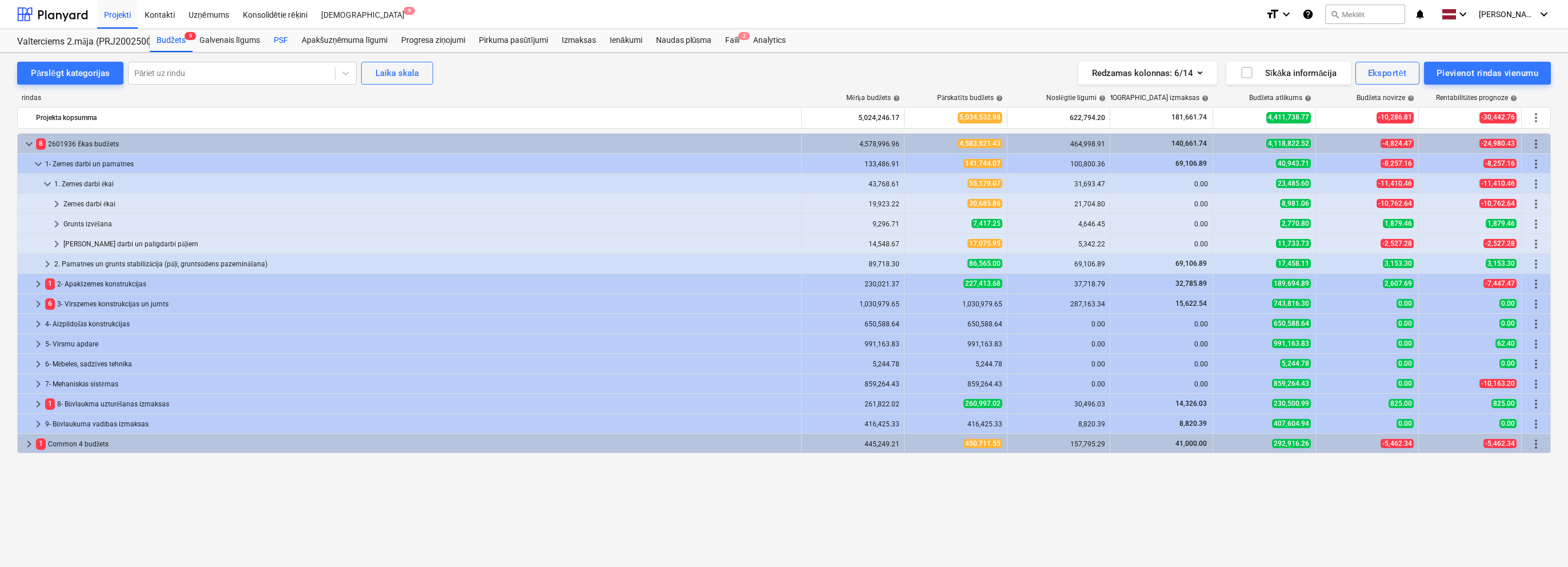
click at [274, 34] on div "PSF" at bounding box center [281, 41] width 28 height 23
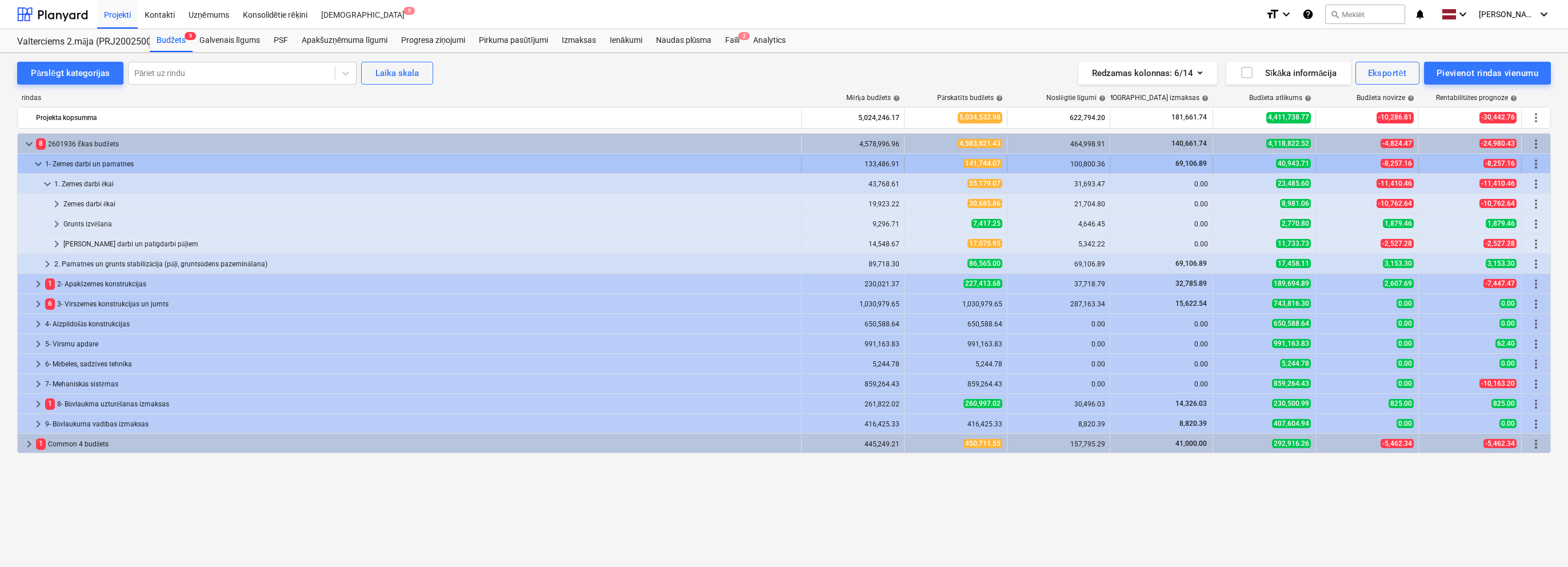
click at [36, 160] on span "keyboard_arrow_down" at bounding box center [38, 164] width 14 height 14
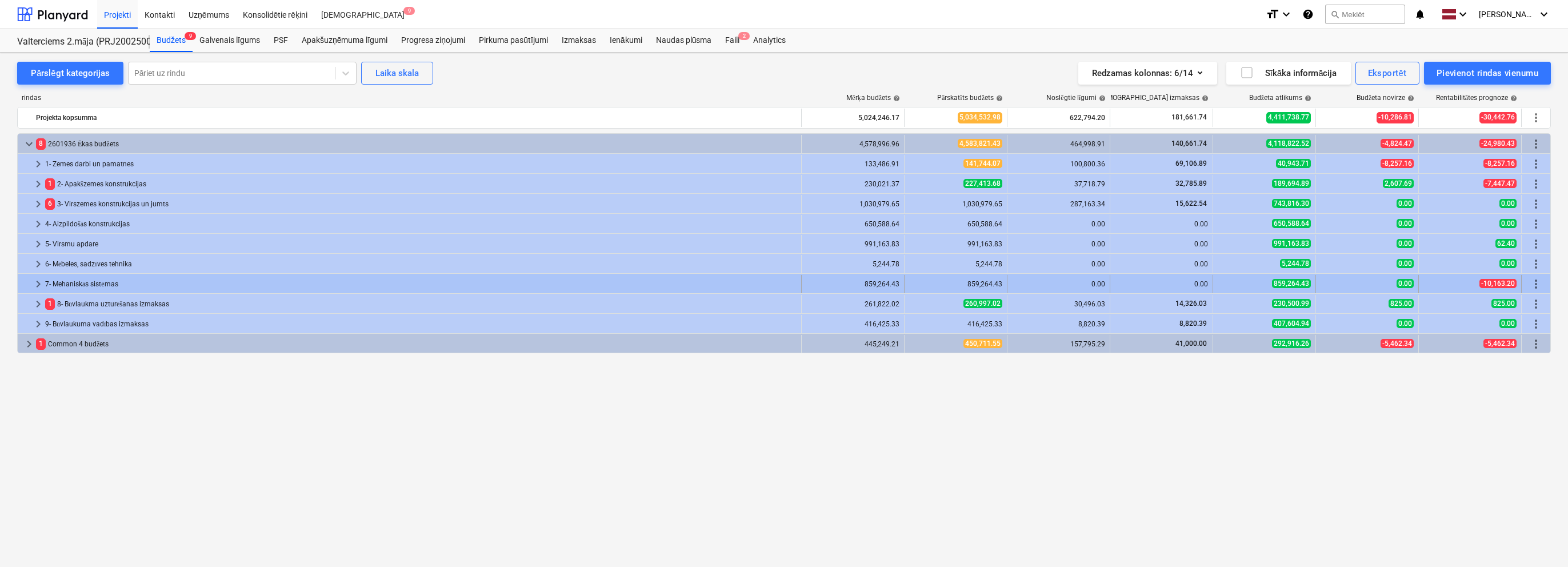
click at [40, 285] on span "keyboard_arrow_right" at bounding box center [38, 284] width 14 height 14
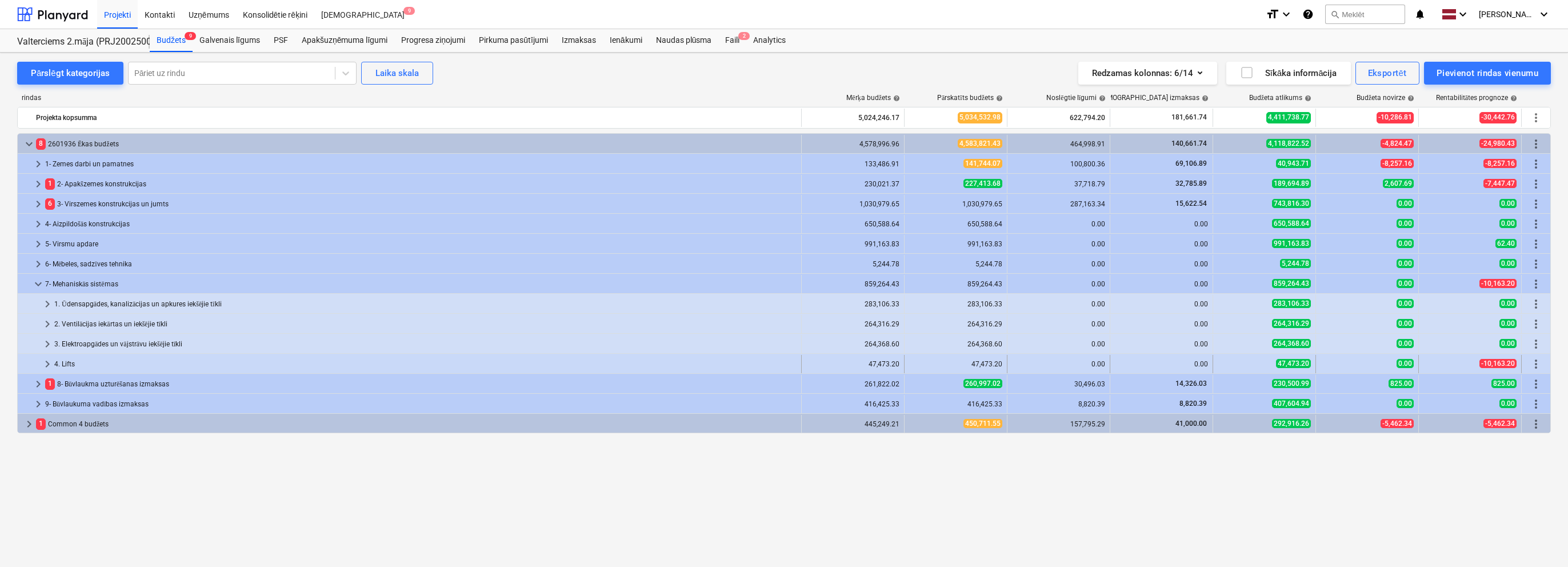
click at [52, 363] on span "keyboard_arrow_right" at bounding box center [47, 364] width 14 height 14
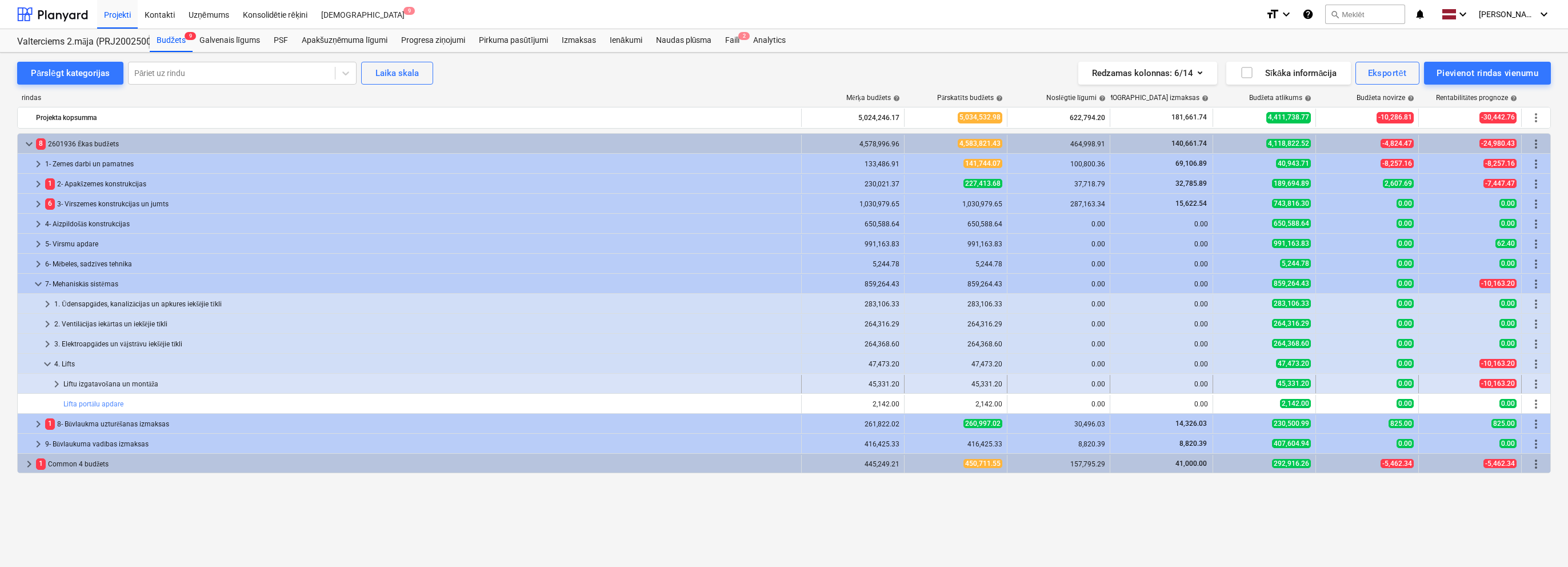
click at [56, 382] on span "keyboard_arrow_right" at bounding box center [56, 384] width 14 height 14
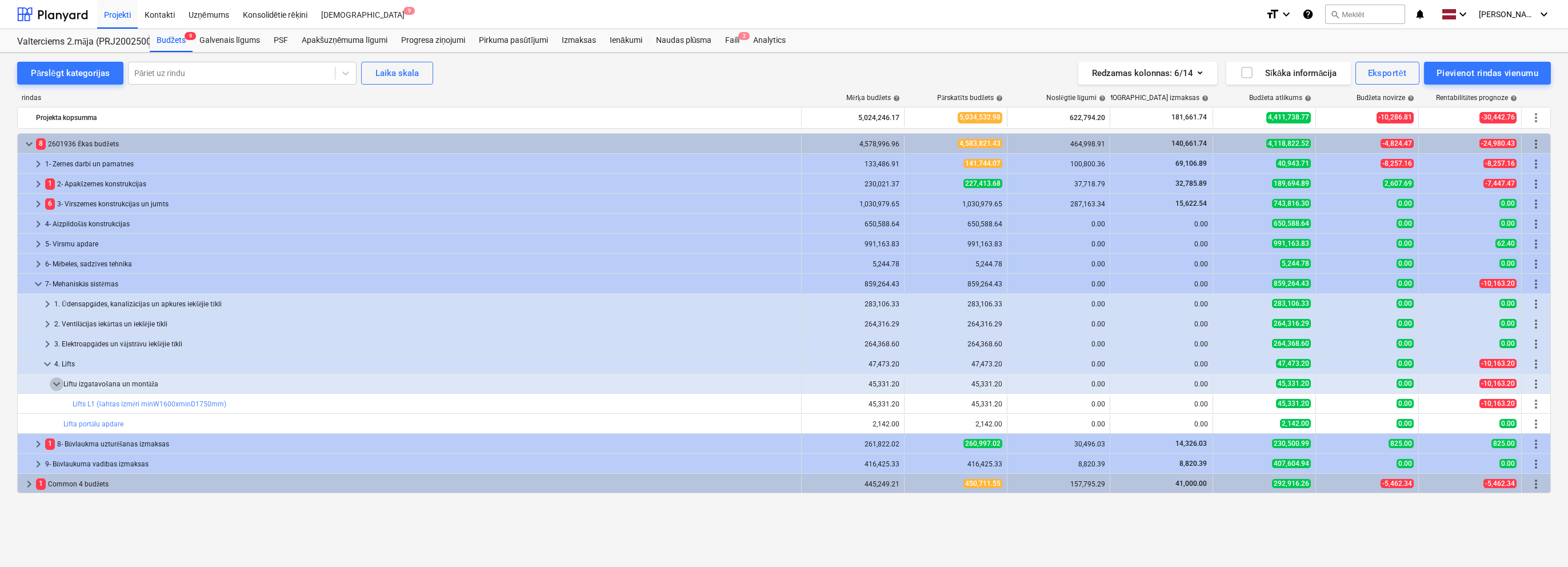
click at [56, 382] on span "keyboard_arrow_down" at bounding box center [56, 384] width 14 height 14
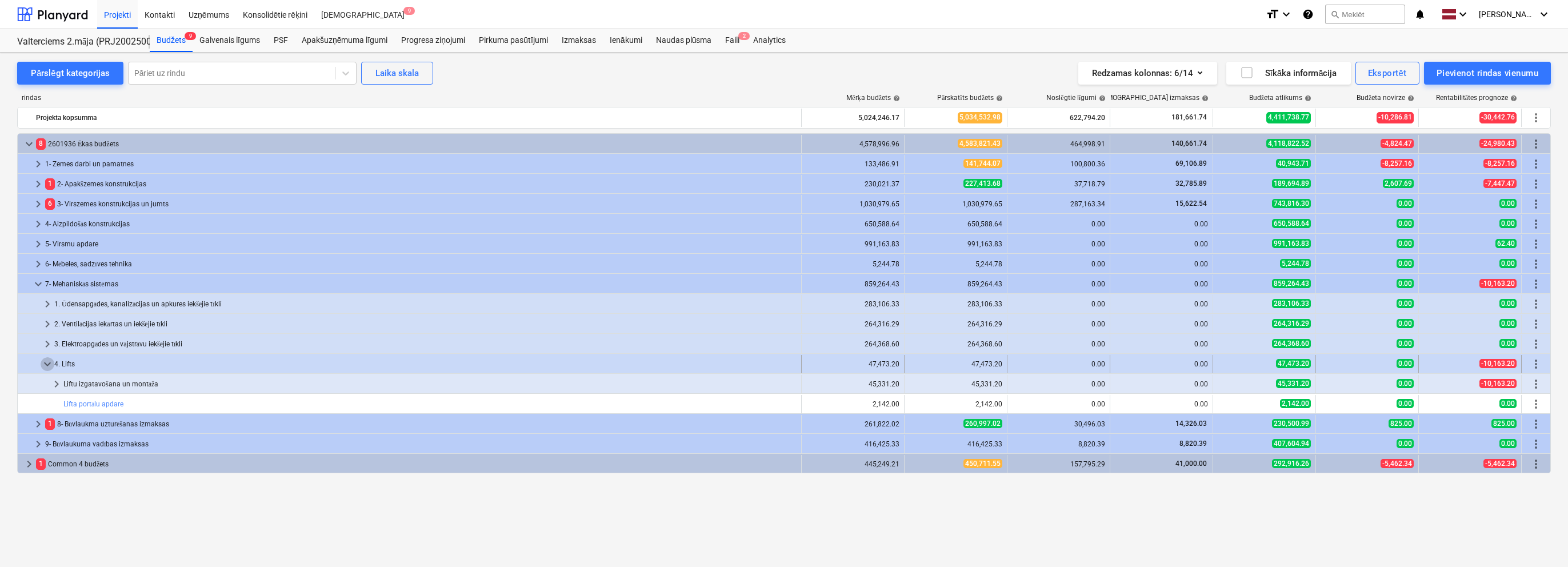
click at [41, 359] on span "keyboard_arrow_down" at bounding box center [47, 364] width 14 height 14
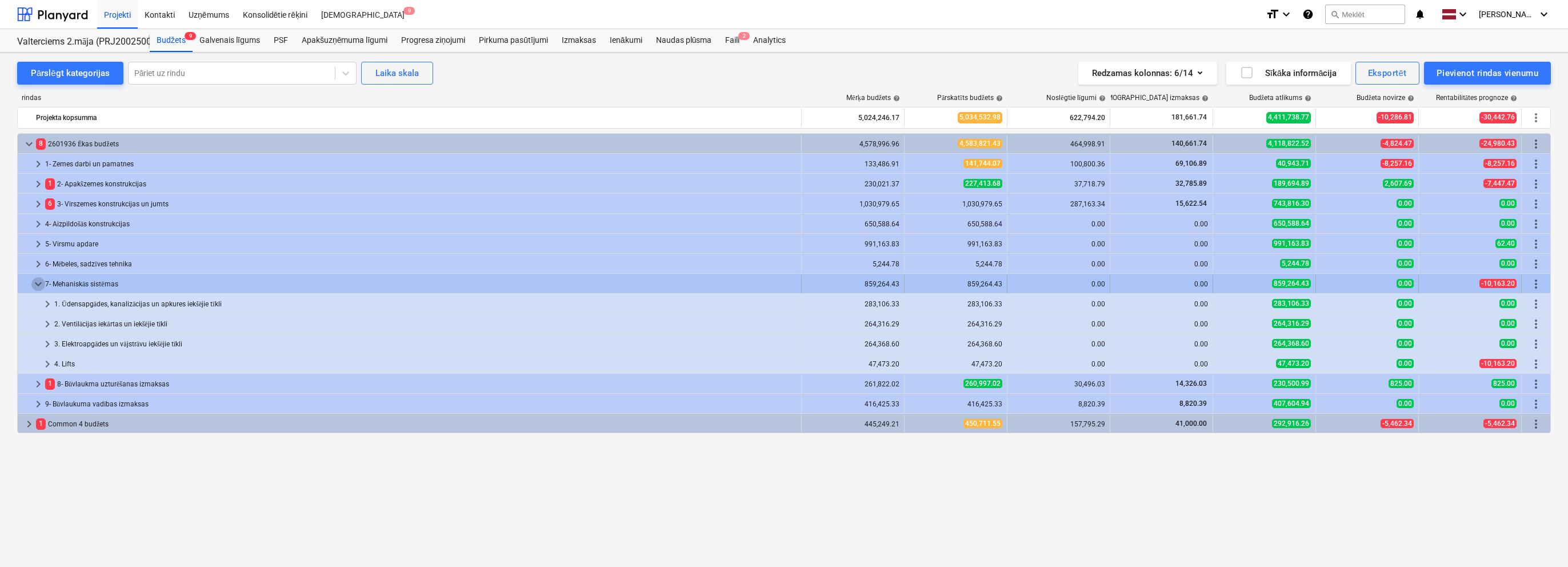
click at [36, 284] on span "keyboard_arrow_down" at bounding box center [38, 284] width 14 height 14
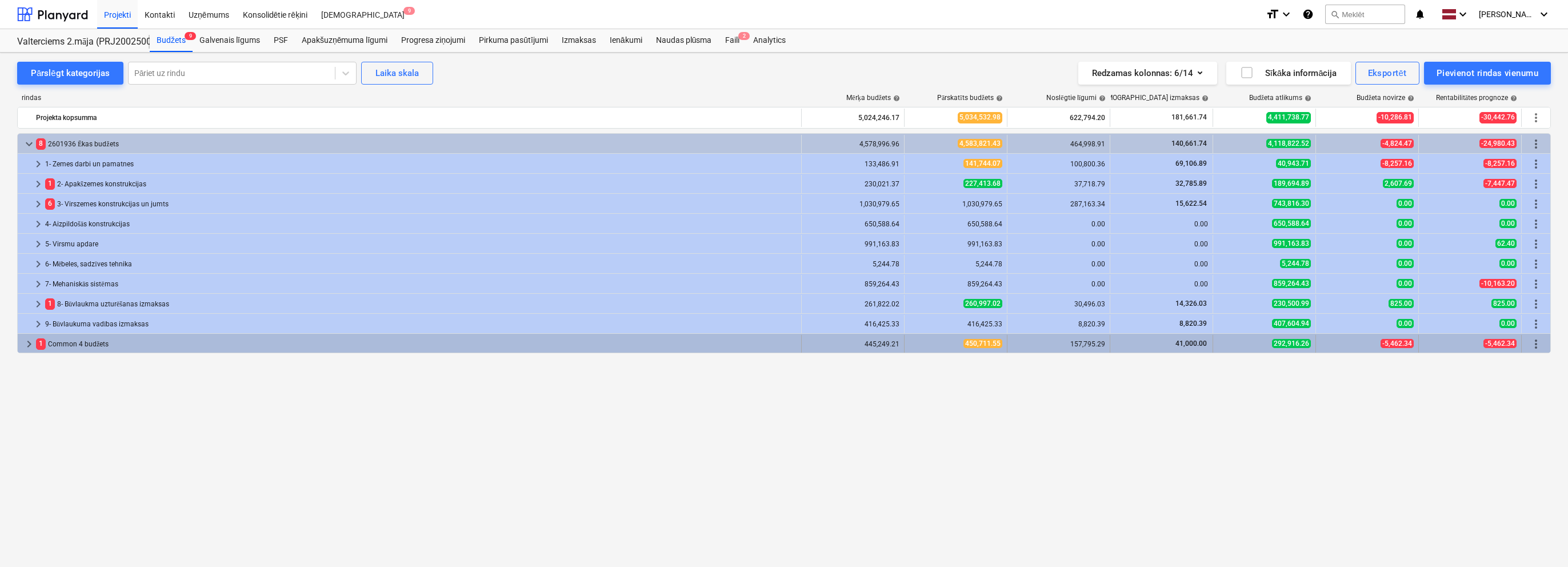
click at [27, 346] on span "keyboard_arrow_right" at bounding box center [29, 344] width 14 height 14
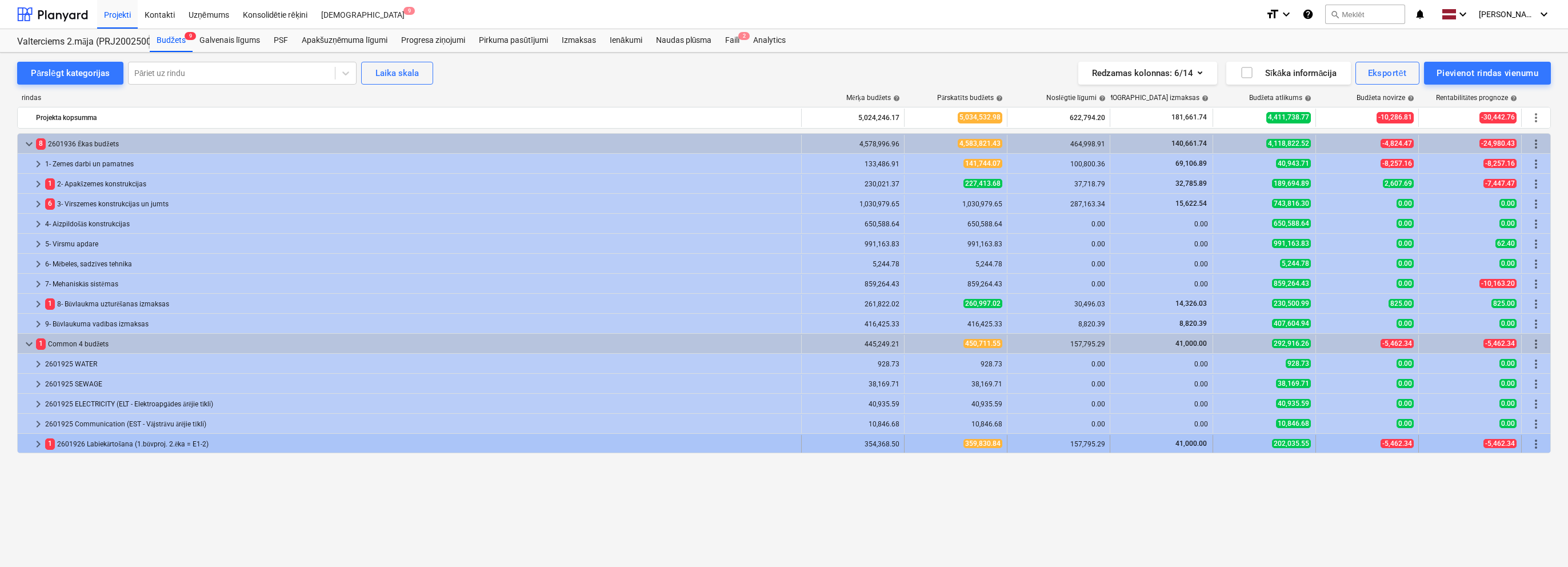
click at [37, 440] on span "keyboard_arrow_right" at bounding box center [38, 444] width 14 height 14
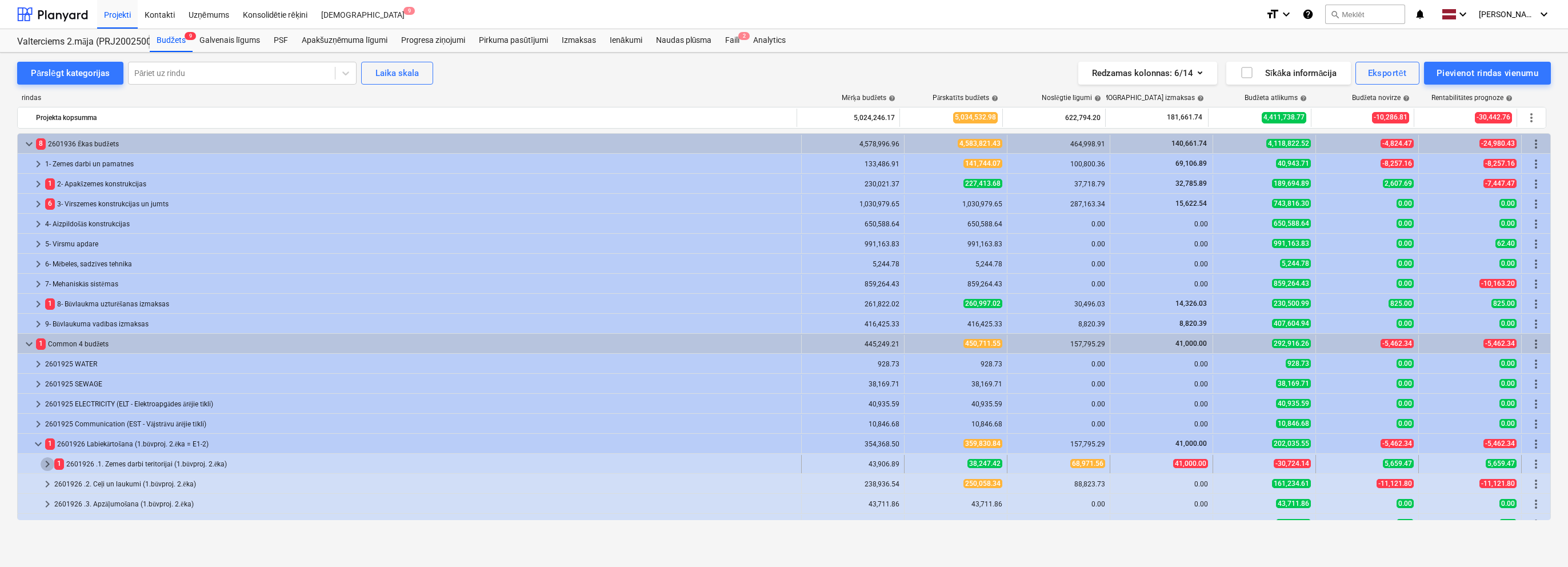
click at [52, 464] on span "keyboard_arrow_right" at bounding box center [47, 464] width 14 height 14
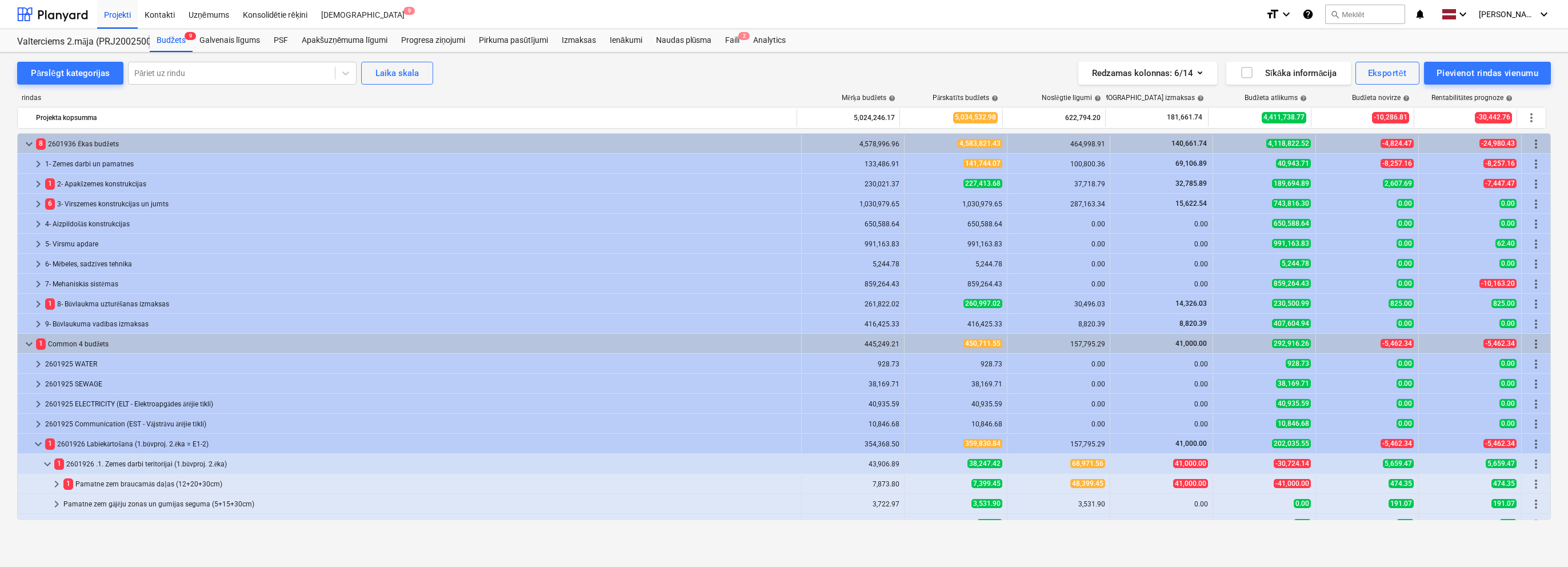
scroll to position [154, 0]
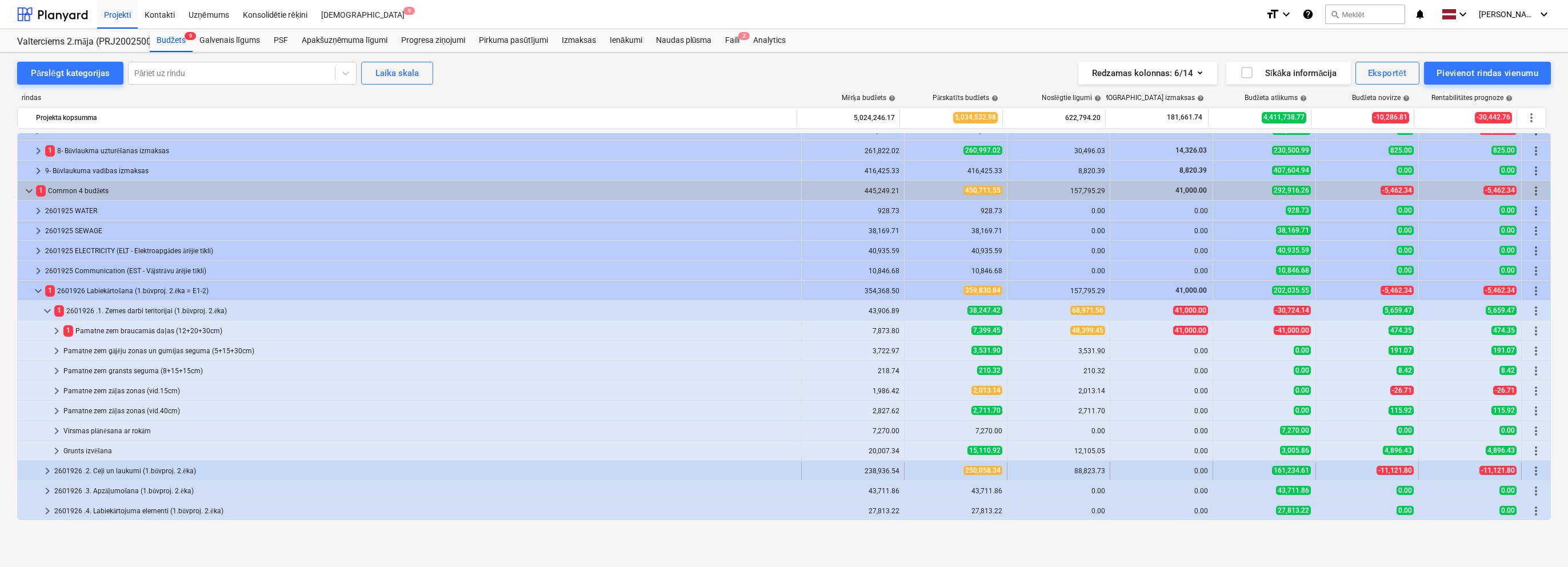
click at [43, 472] on span "keyboard_arrow_right" at bounding box center [47, 471] width 14 height 14
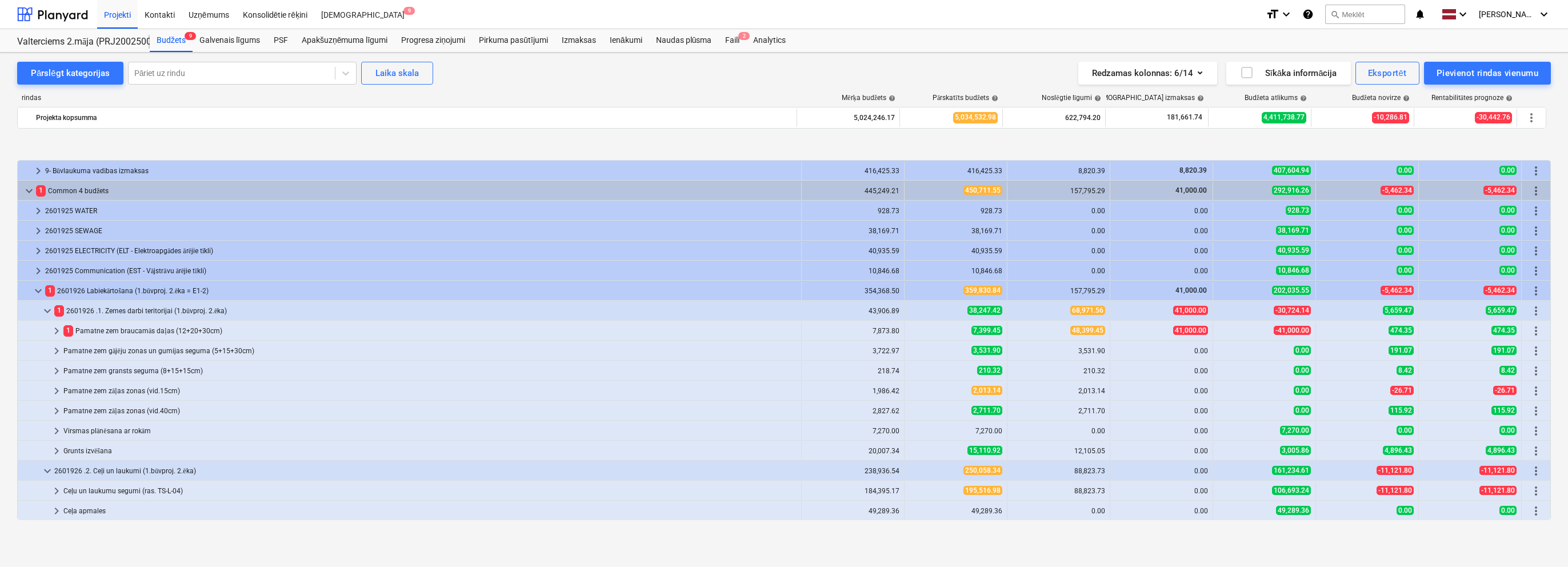
scroll to position [213, 0]
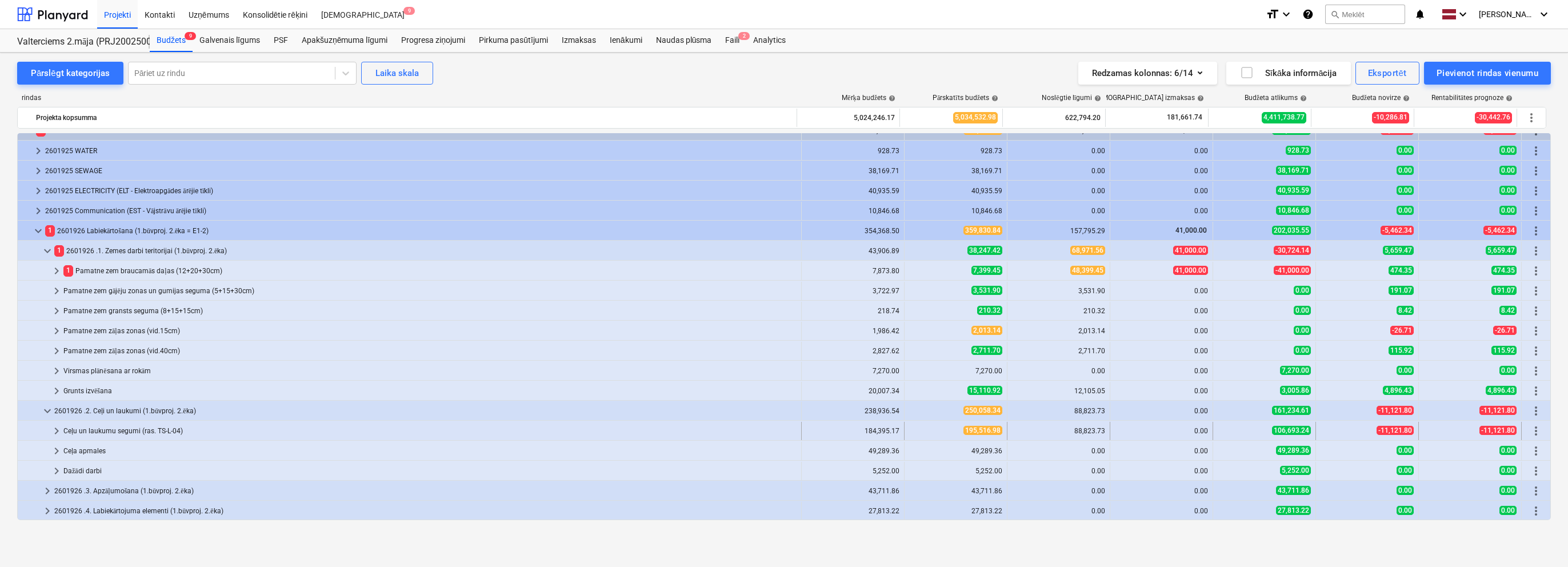
click at [58, 429] on span "keyboard_arrow_right" at bounding box center [56, 431] width 14 height 14
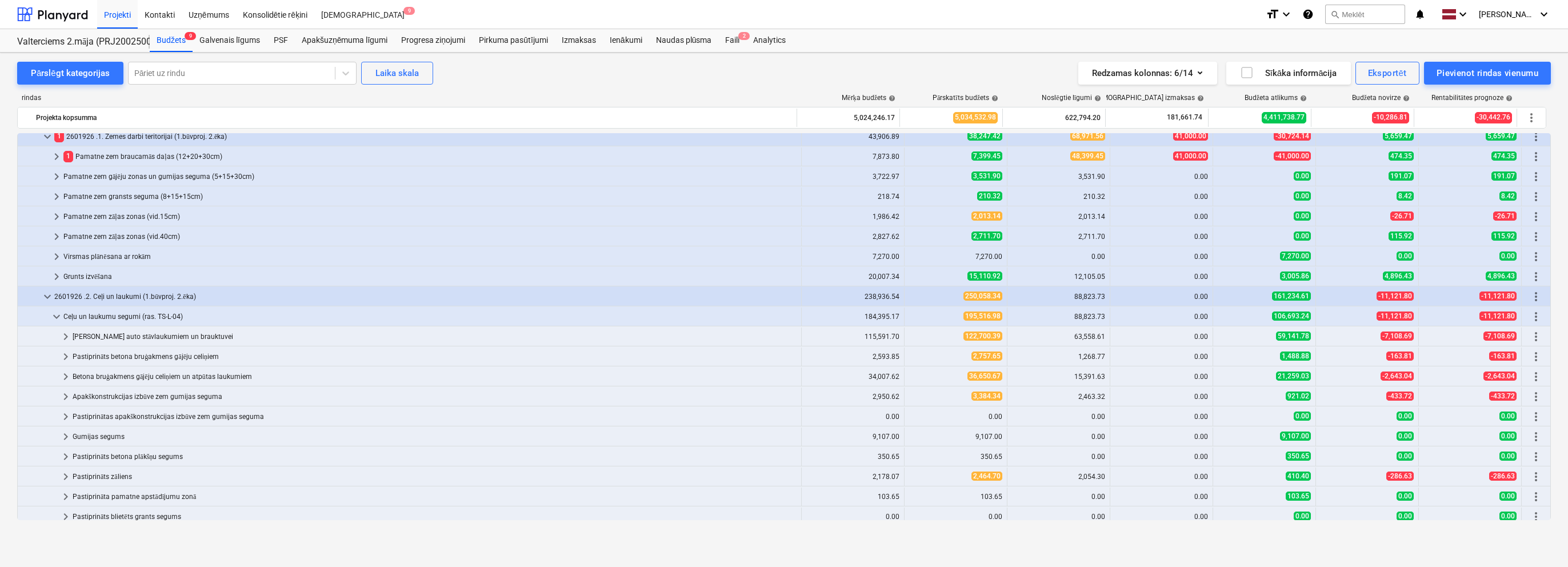
scroll to position [271, 0]
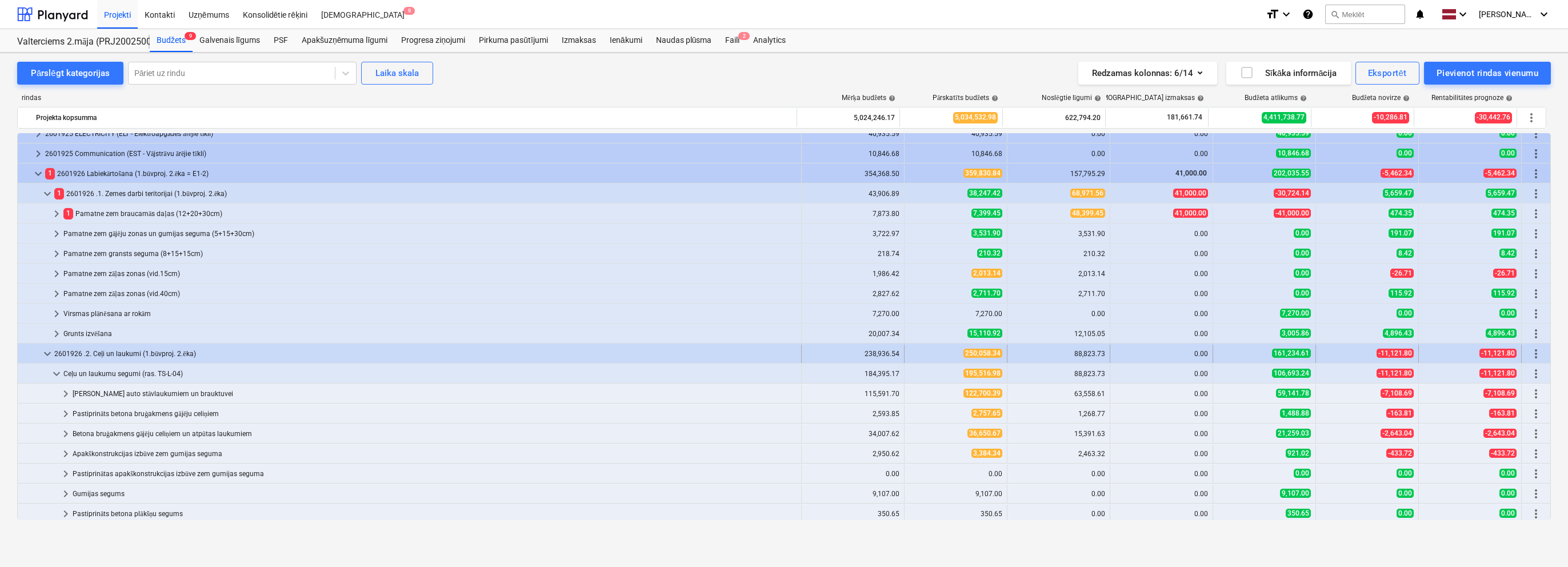
click at [48, 348] on span "keyboard_arrow_down" at bounding box center [47, 354] width 14 height 14
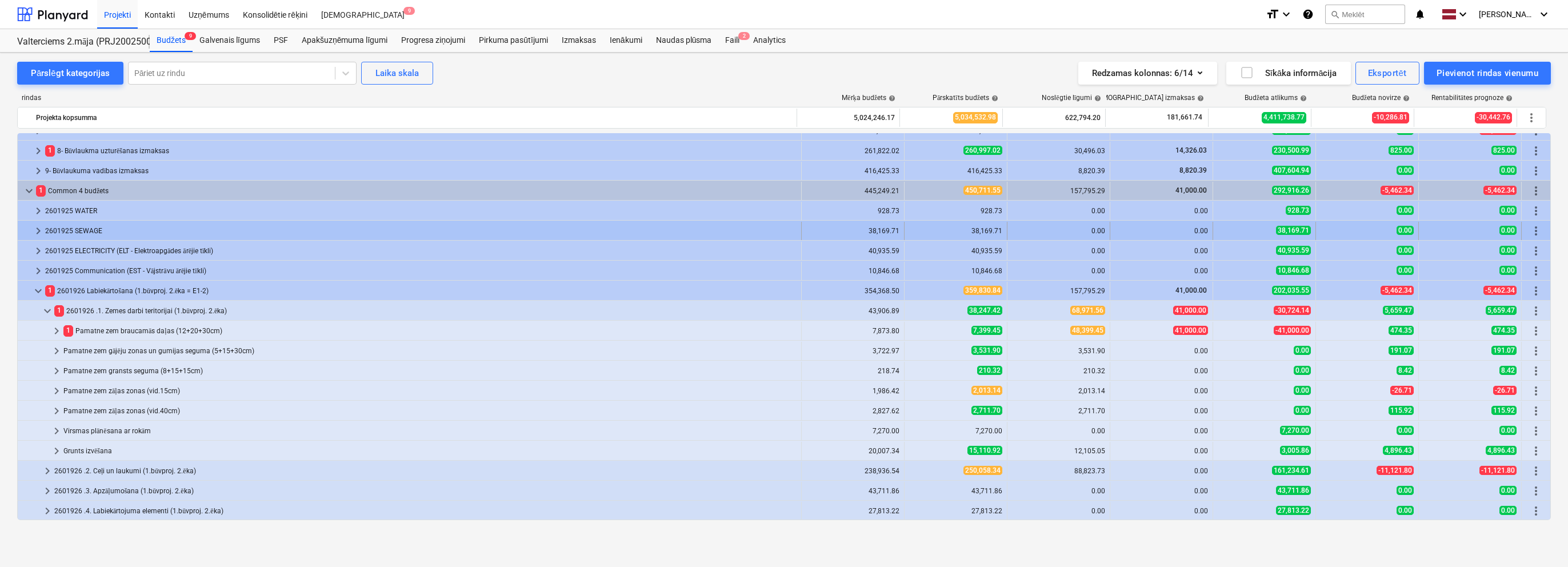
scroll to position [154, 0]
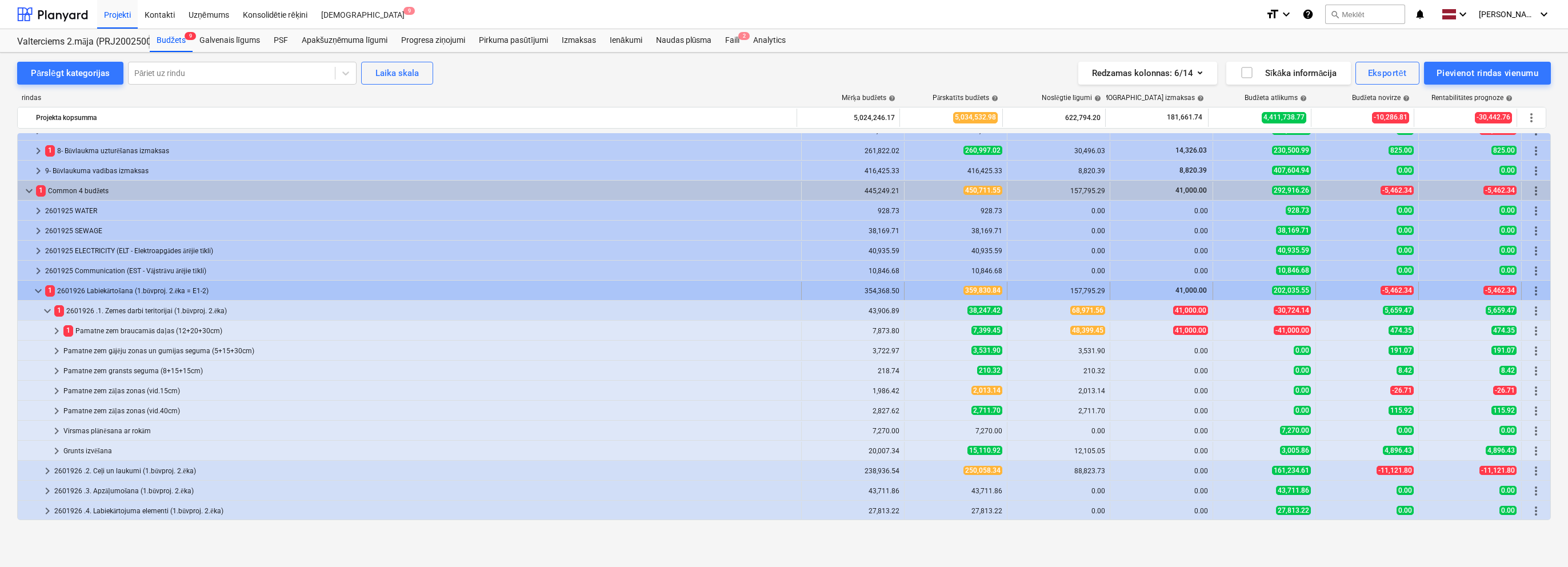
click at [37, 286] on span "keyboard_arrow_down" at bounding box center [38, 291] width 14 height 14
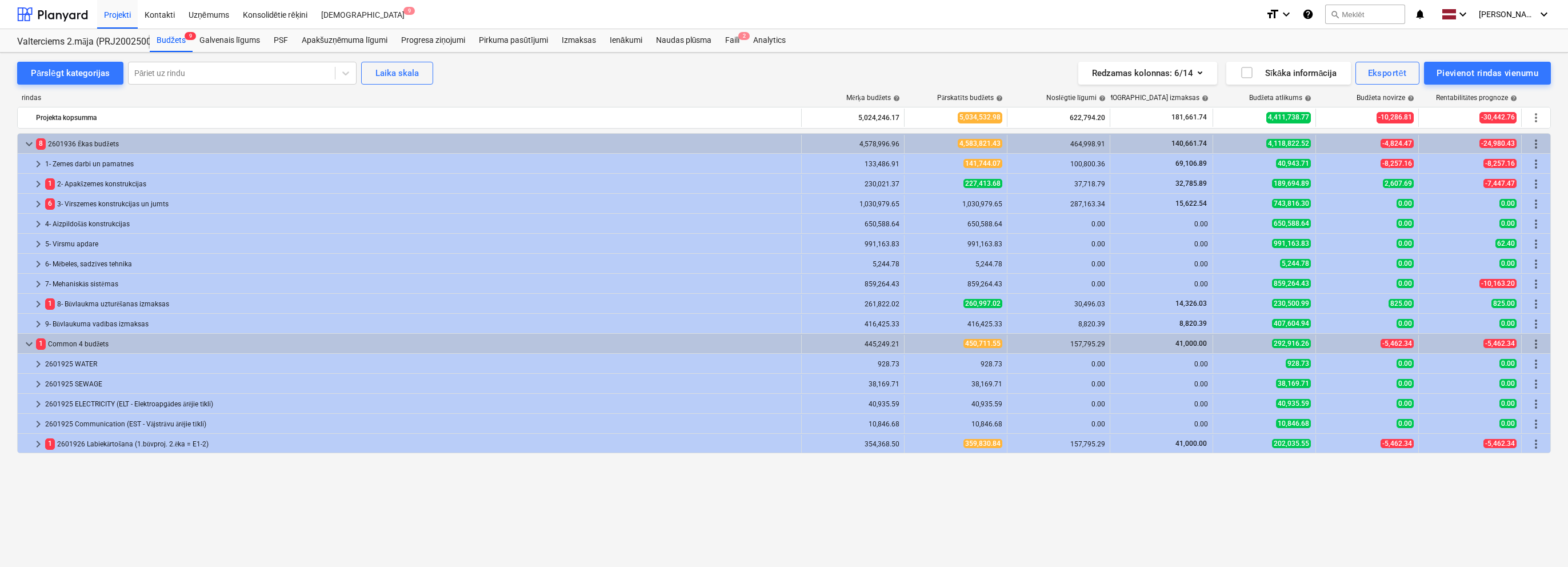
scroll to position [0, 0]
